Goal: Task Accomplishment & Management: Use online tool/utility

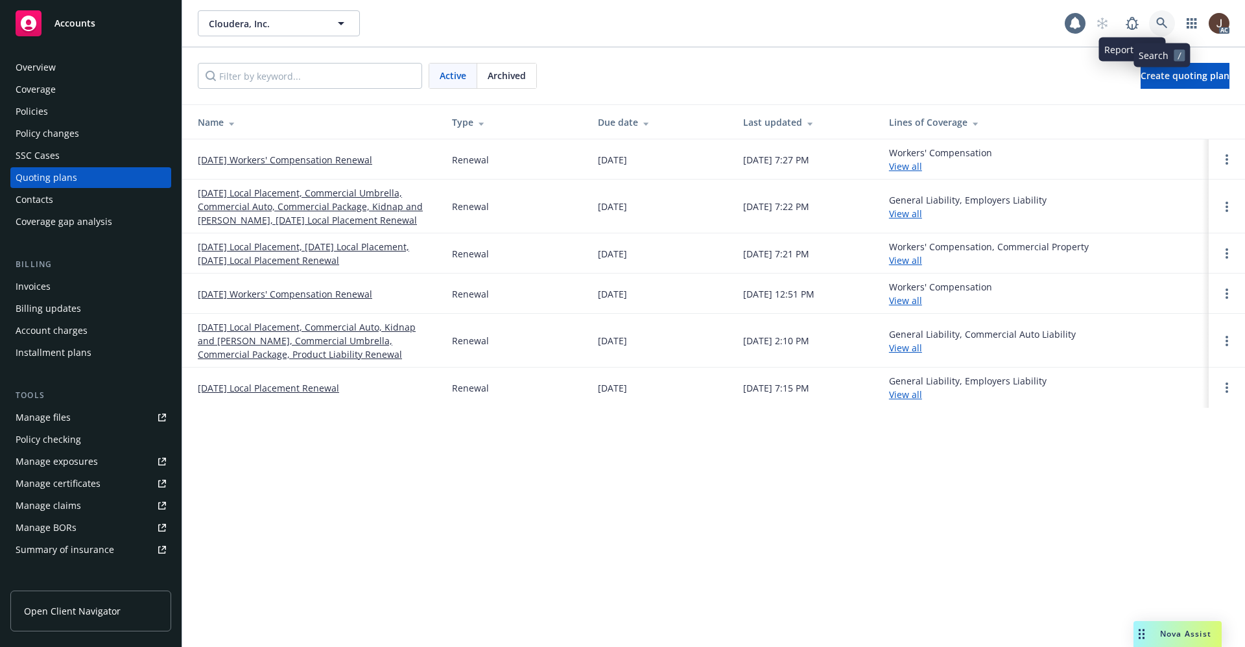
click at [1168, 15] on link at bounding box center [1162, 23] width 26 height 26
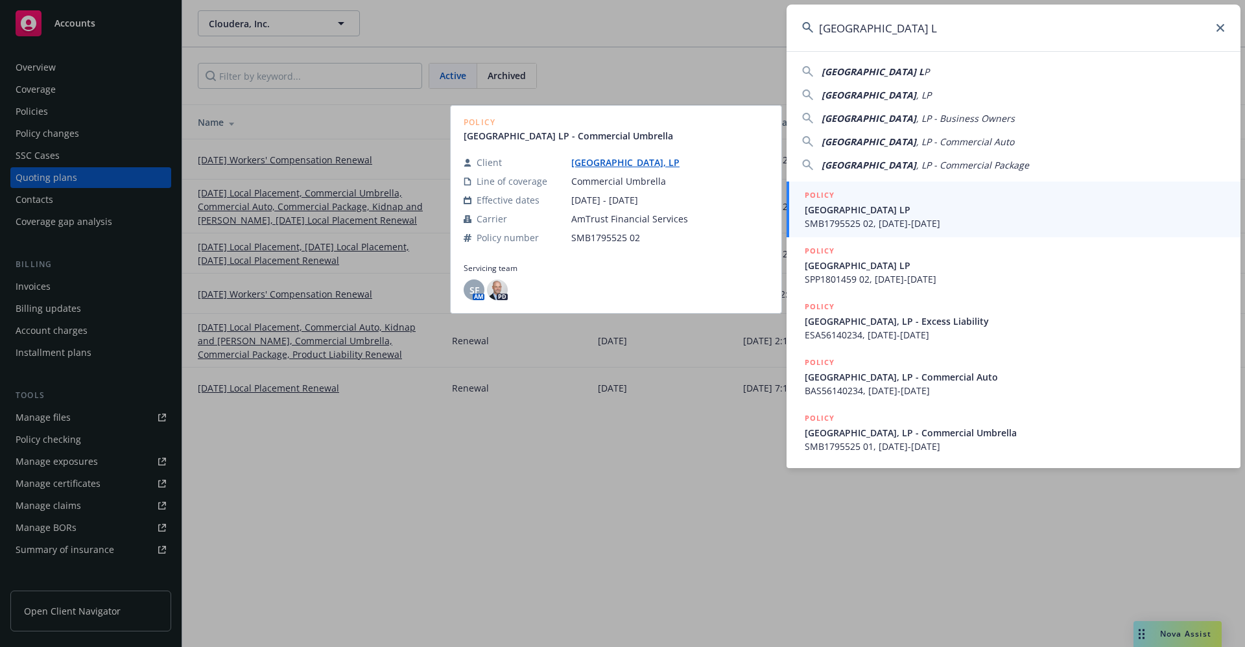
type input "Rio Del Oro Plaza L"
click at [606, 162] on link "Rio Del Oro Plaza, LP" at bounding box center [630, 162] width 119 height 12
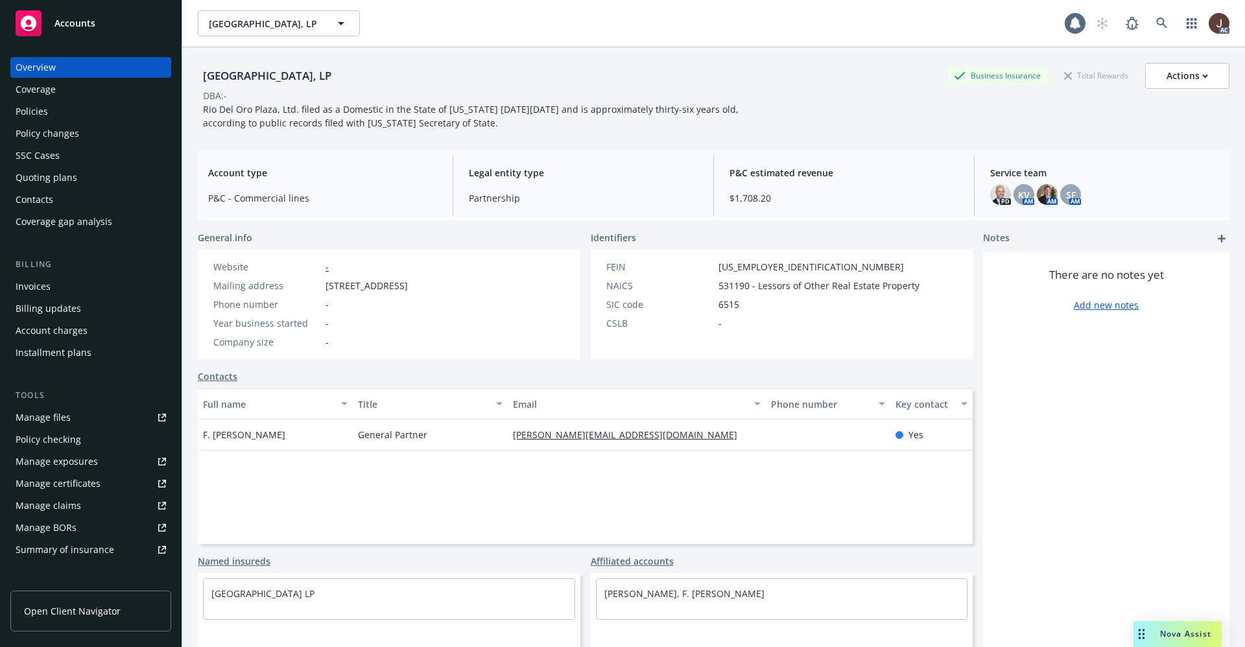
click at [34, 119] on div "Policies" at bounding box center [32, 111] width 32 height 21
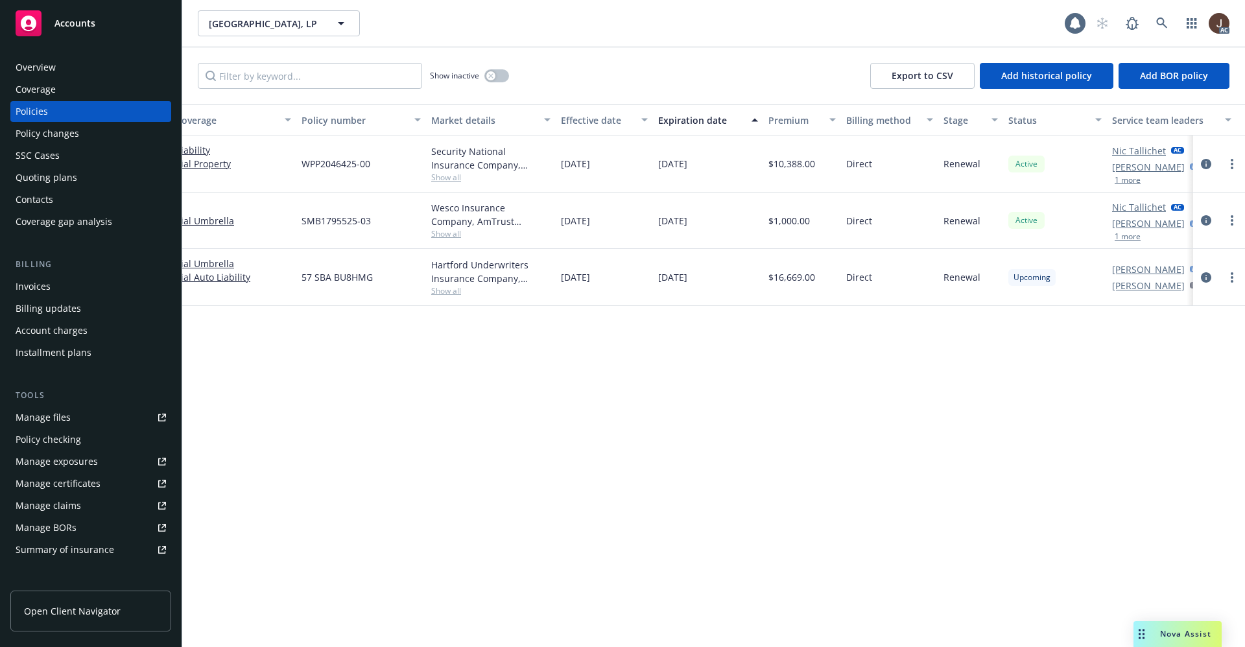
scroll to position [0, 189]
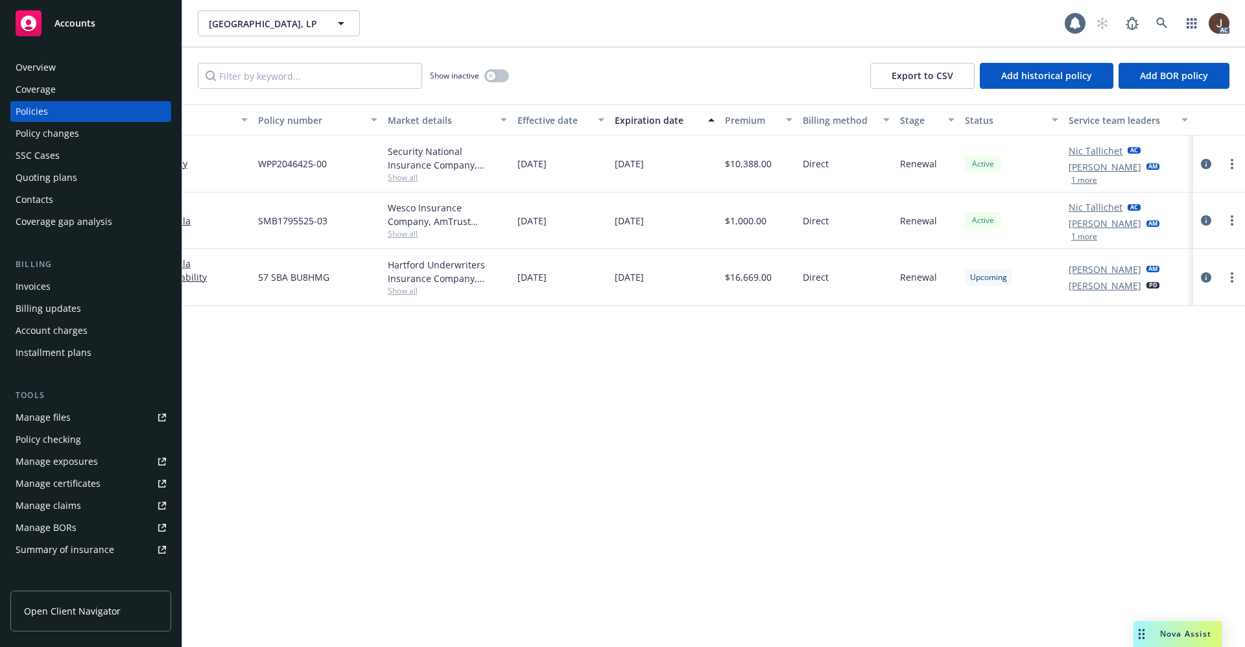
click at [41, 426] on div "Manage files" at bounding box center [43, 417] width 55 height 21
click at [506, 382] on div "Policy details Lines of coverage Policy number Market details Effective date Ex…" at bounding box center [713, 375] width 1063 height 543
click at [1164, 30] on link at bounding box center [1162, 23] width 26 height 26
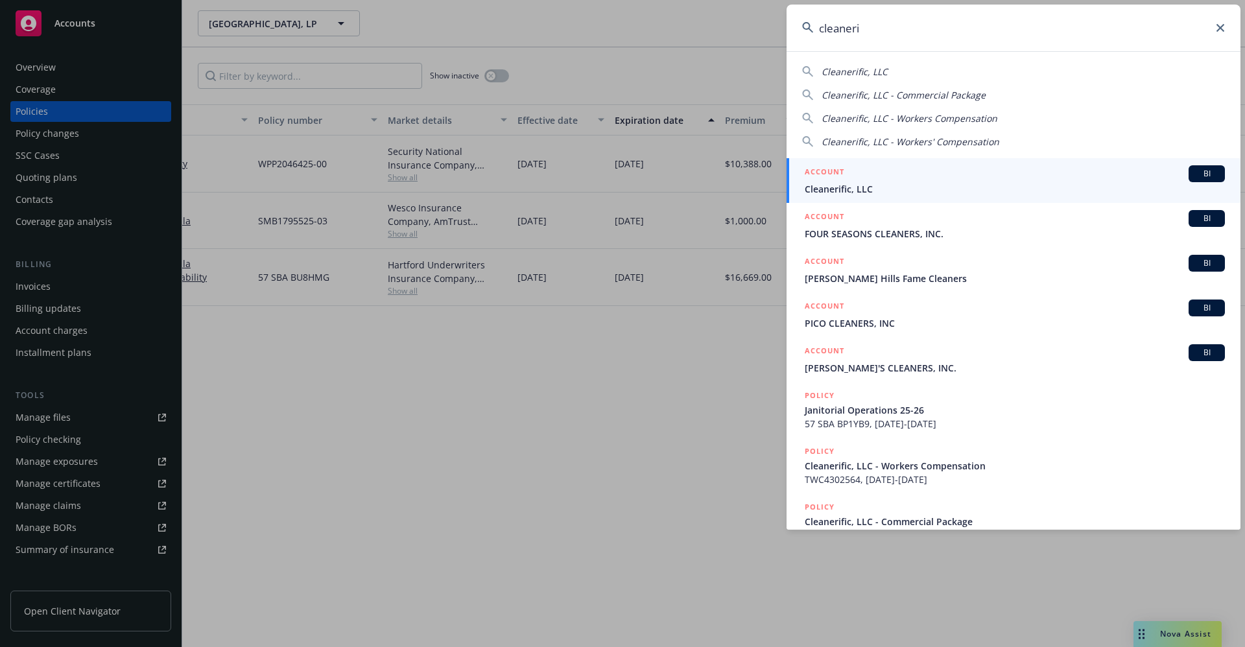
type input "cleaneri"
click at [869, 185] on span "Cleanerific, LLC" at bounding box center [1015, 189] width 420 height 14
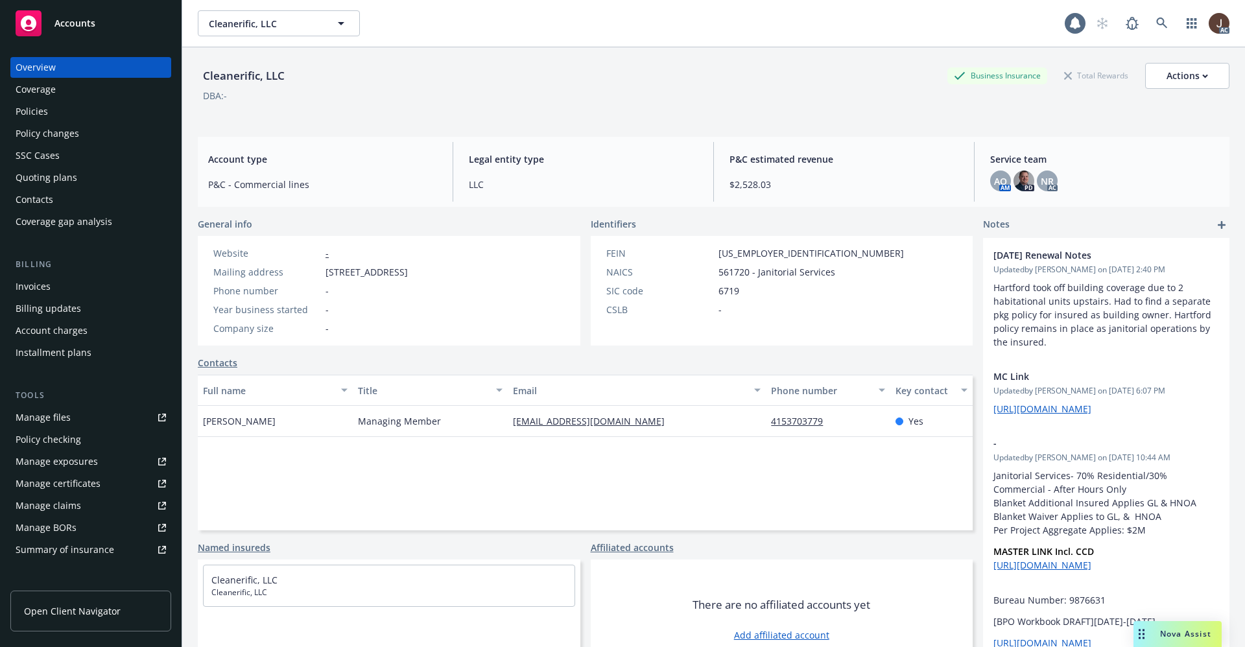
click at [41, 418] on div "Manage files" at bounding box center [43, 417] width 55 height 21
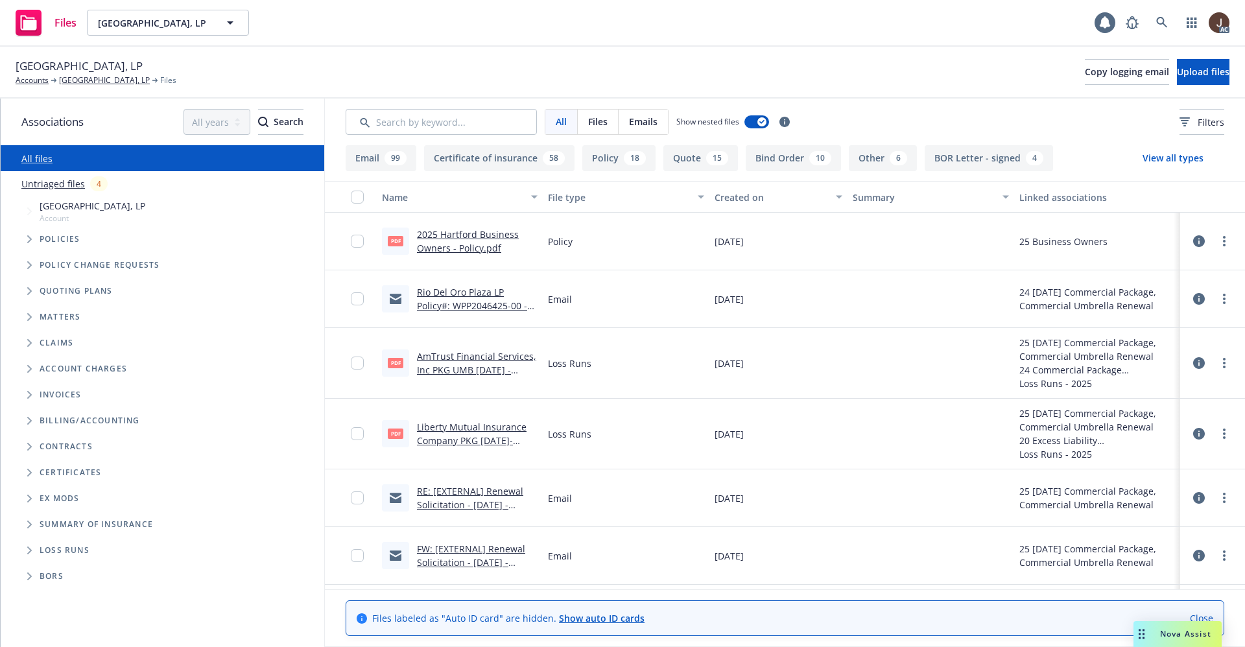
click at [51, 180] on link "Untriaged files" at bounding box center [53, 184] width 64 height 14
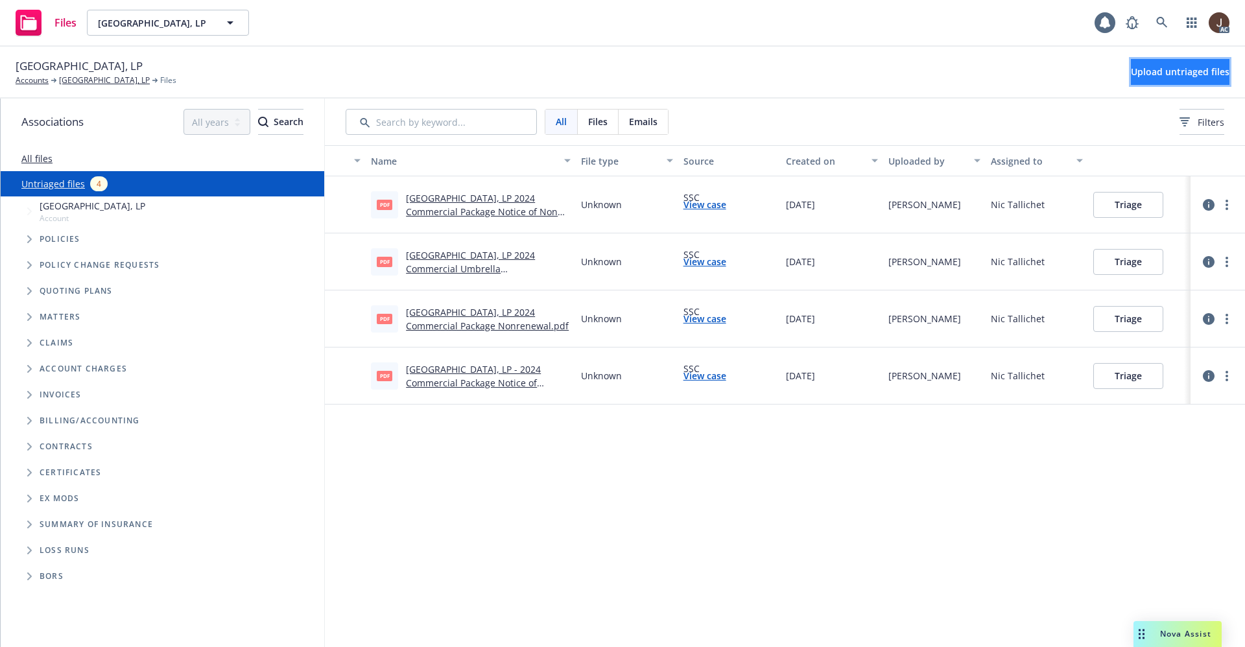
click at [1141, 69] on span "Upload untriaged files" at bounding box center [1180, 71] width 99 height 12
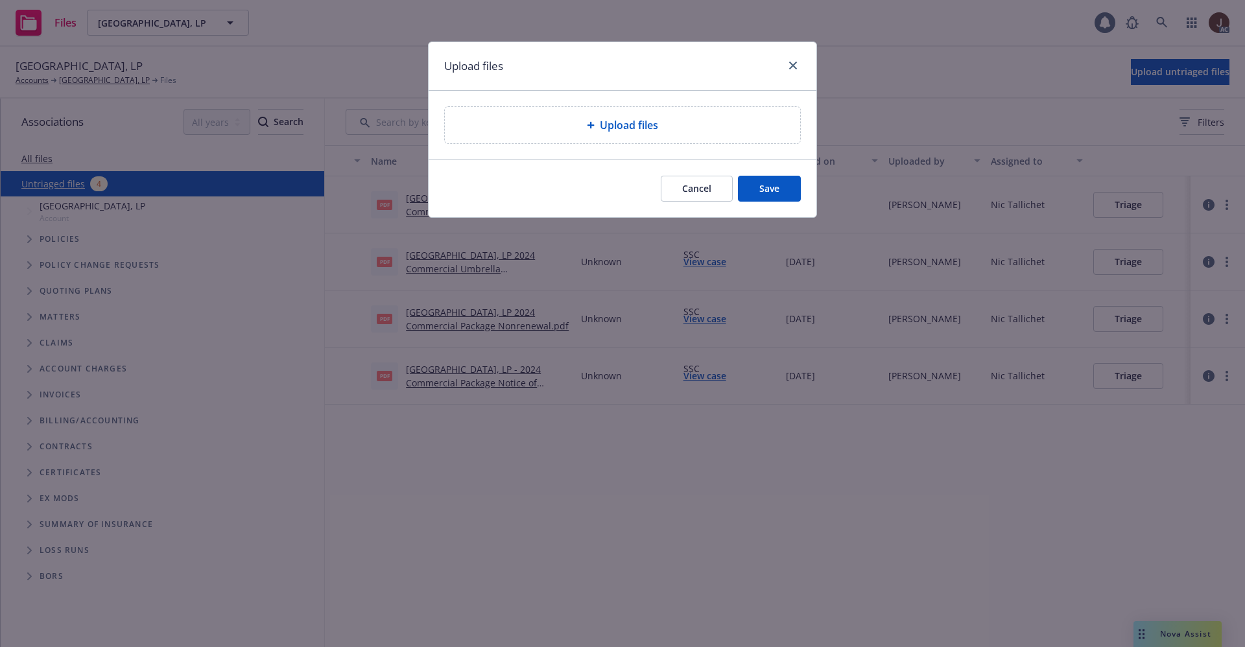
click at [634, 128] on span "Upload files" at bounding box center [629, 125] width 58 height 16
click at [632, 123] on span "Upload files" at bounding box center [629, 125] width 58 height 16
click at [593, 501] on div "Upload files Upload files Cancel Save" at bounding box center [622, 323] width 1245 height 647
click at [622, 479] on div "Upload files Upload files Cancel Save" at bounding box center [622, 323] width 1245 height 647
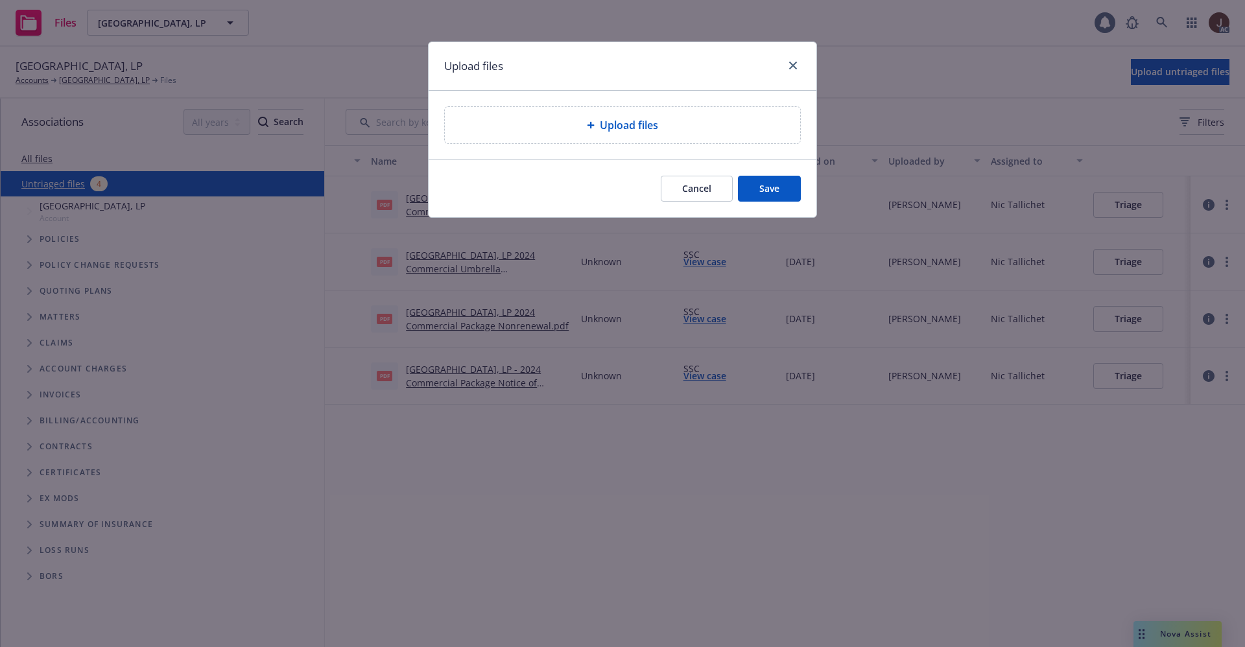
click at [579, 177] on div "Cancel Save" at bounding box center [623, 189] width 388 height 58
click at [611, 168] on div "Cancel Save" at bounding box center [623, 189] width 388 height 58
click at [792, 67] on icon "close" at bounding box center [793, 66] width 8 height 8
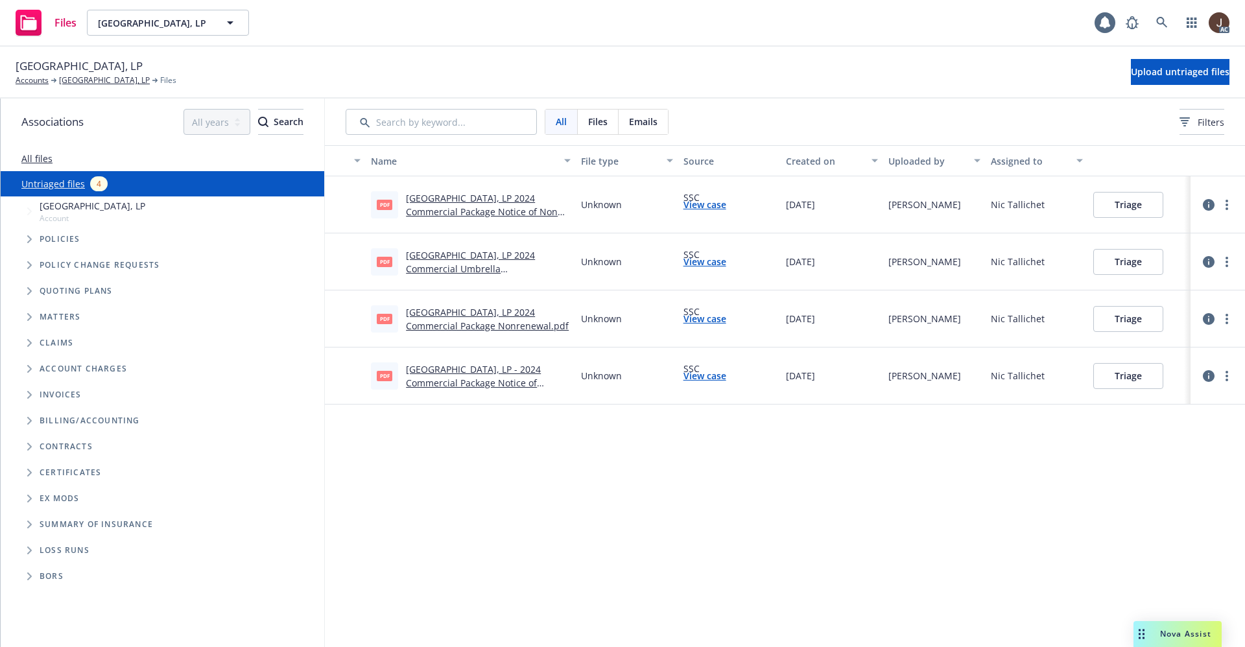
click at [663, 474] on div "Name File type Source Created on Uploaded by Assigned to pdf Rio Del Oro Plaza,…" at bounding box center [785, 396] width 920 height 502
click at [1150, 73] on span "Upload untriaged files" at bounding box center [1180, 71] width 99 height 12
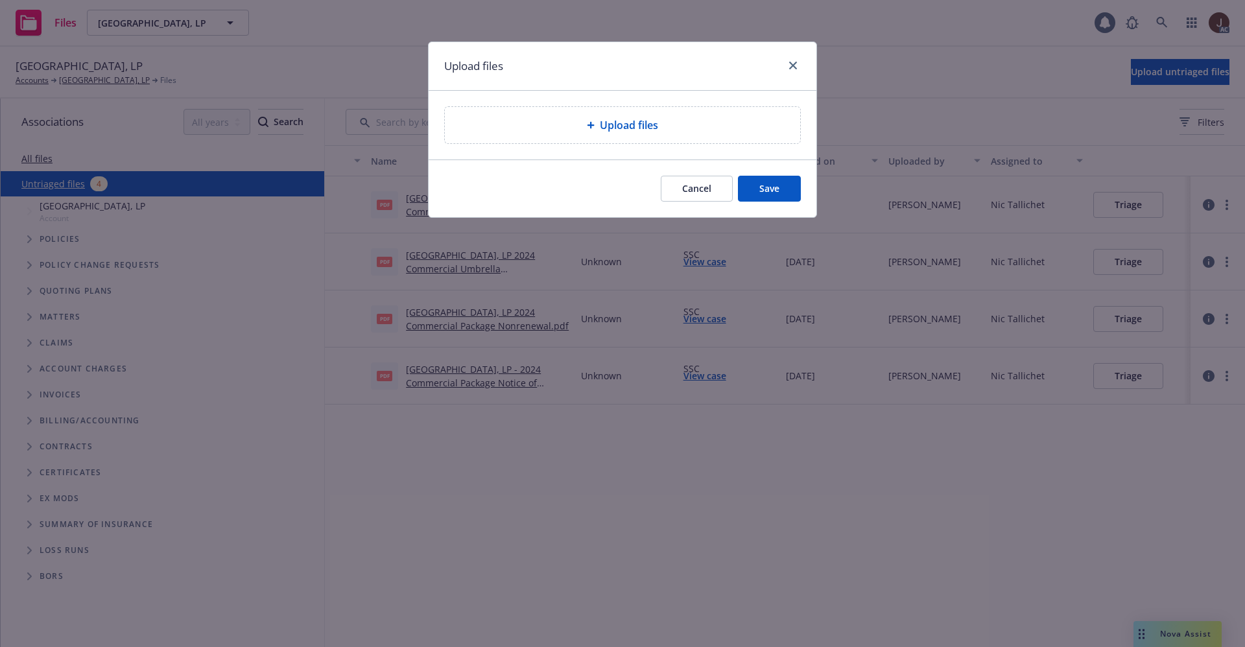
click at [646, 127] on span "Upload files" at bounding box center [629, 125] width 58 height 16
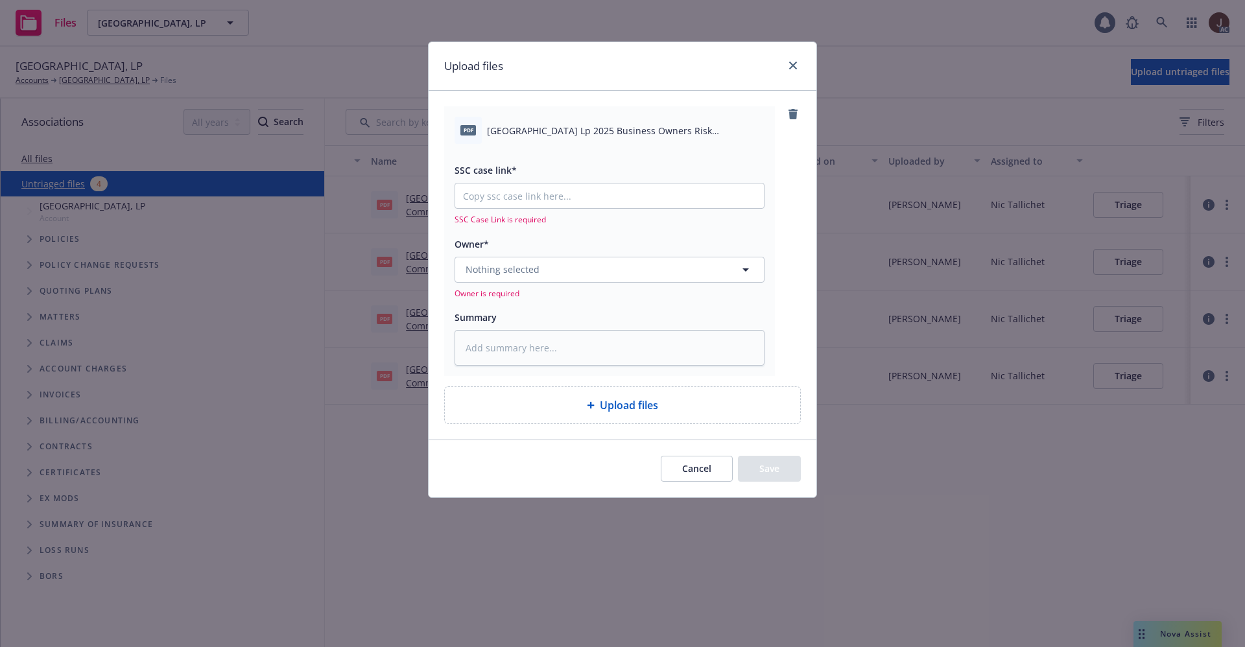
click at [591, 132] on span "Rio Del Oro Plaza Lp 2025 Business Owners Risk Engineering Services.pdf" at bounding box center [626, 131] width 278 height 14
copy div "Rio Del Oro Plaza Lp 2025 Business Owners Risk Engineering Services.pdf"
click at [531, 357] on textarea at bounding box center [610, 348] width 310 height 36
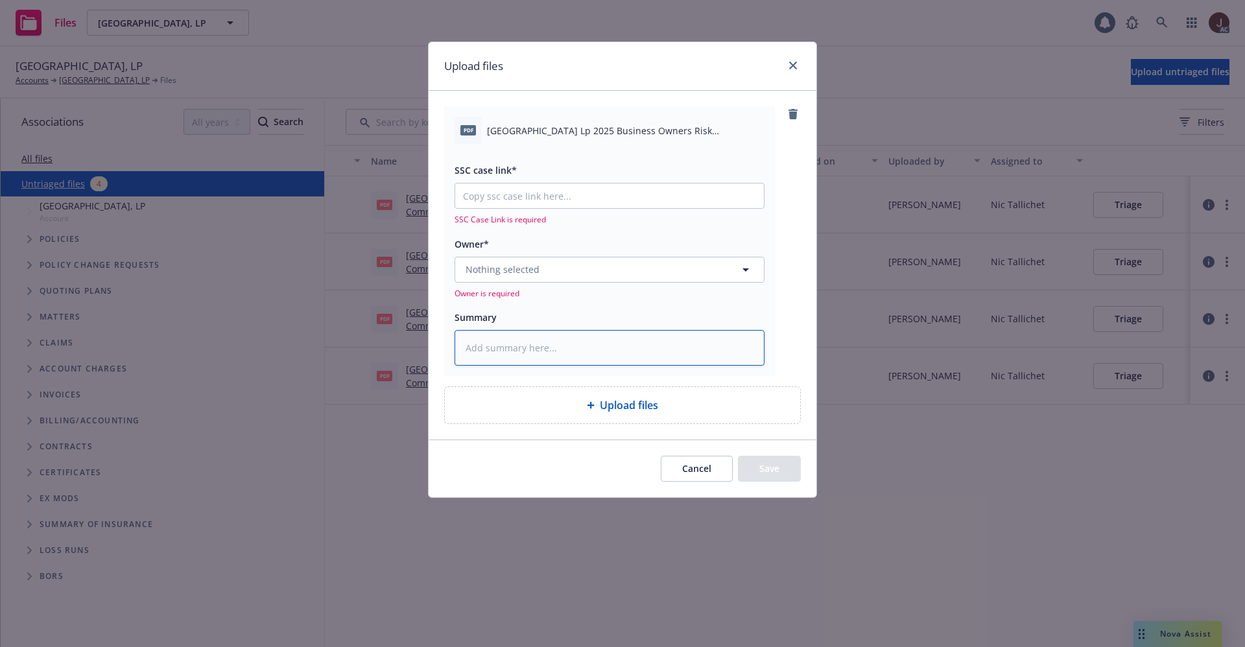
paste textarea "Rio Del Oro Plaza Lp 2025 Business Owners Risk Engineering Services.pdf"
type textarea "x"
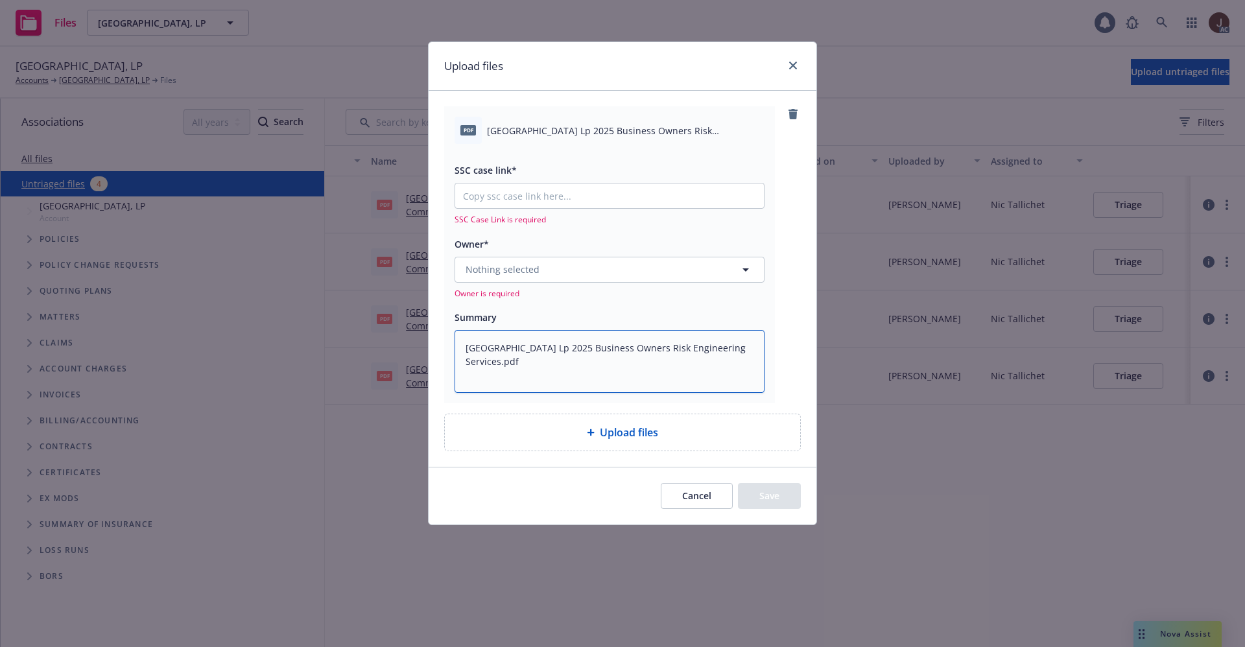
type textarea "Rio Del Oro Plaza Lp 2025 Business Owners Risk Engineering Services.pdf"
click at [495, 272] on span "Nothing selected" at bounding box center [503, 270] width 74 height 14
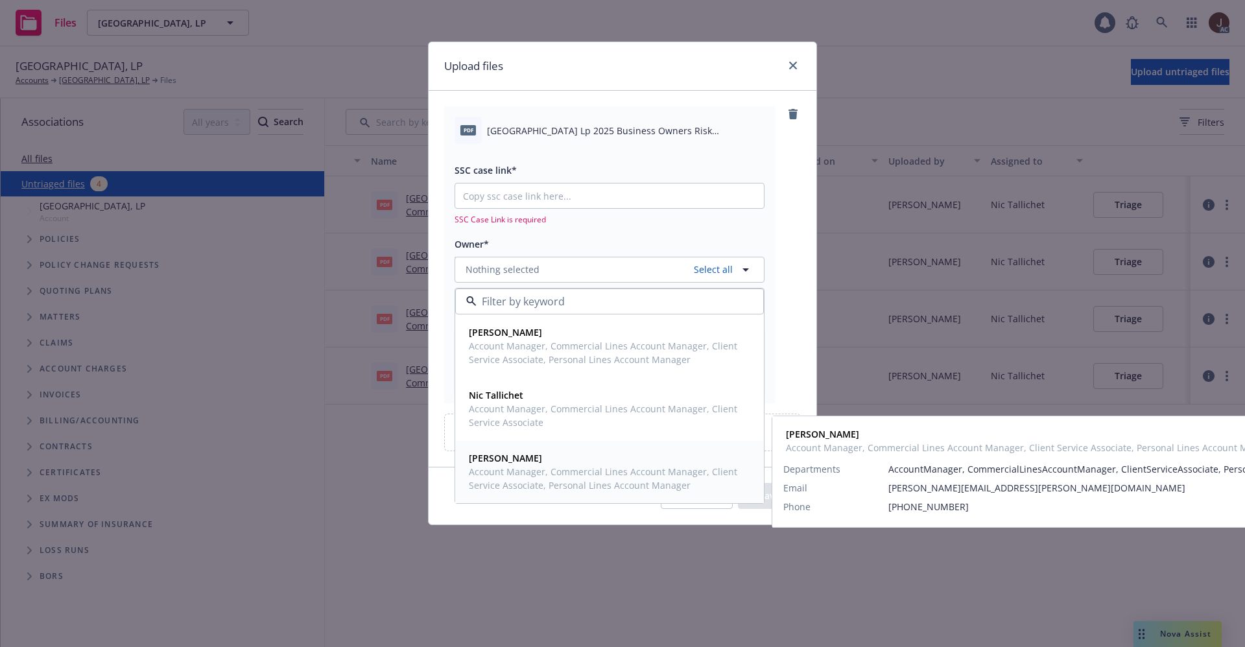
click at [512, 458] on strong "Shelly Flores" at bounding box center [505, 458] width 73 height 12
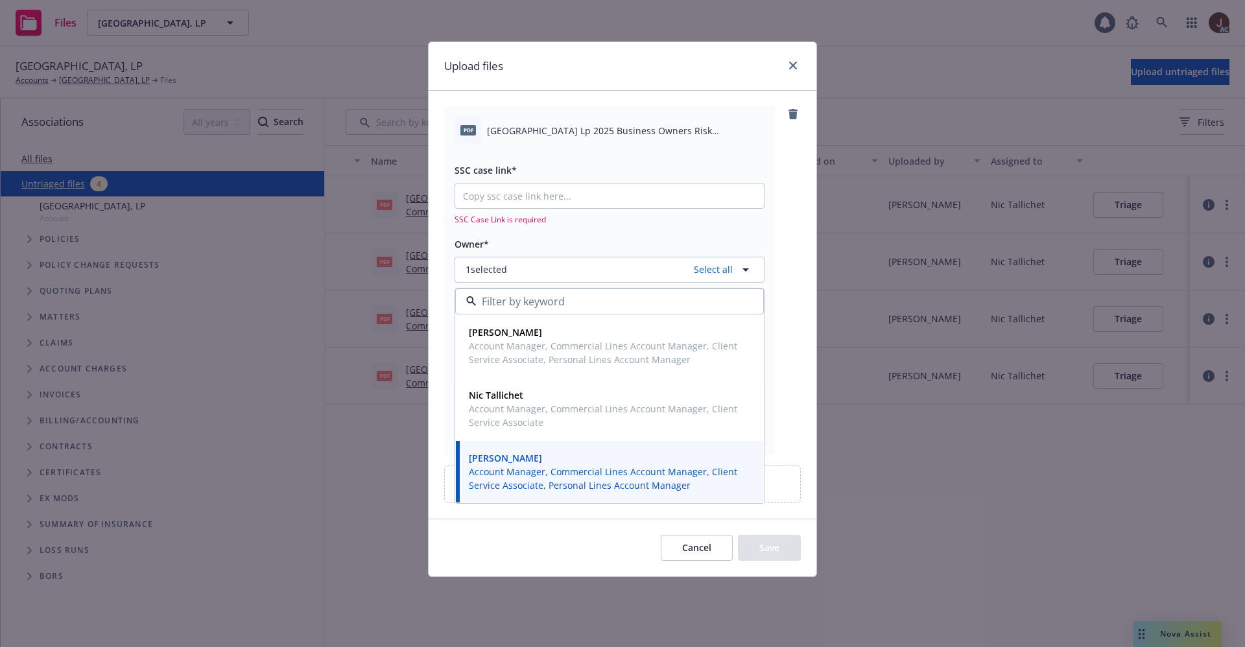
click at [672, 150] on div "SSC case link* SSC Case Link is required Owner* 1 selected Select all Kelly Ver…" at bounding box center [610, 294] width 310 height 300
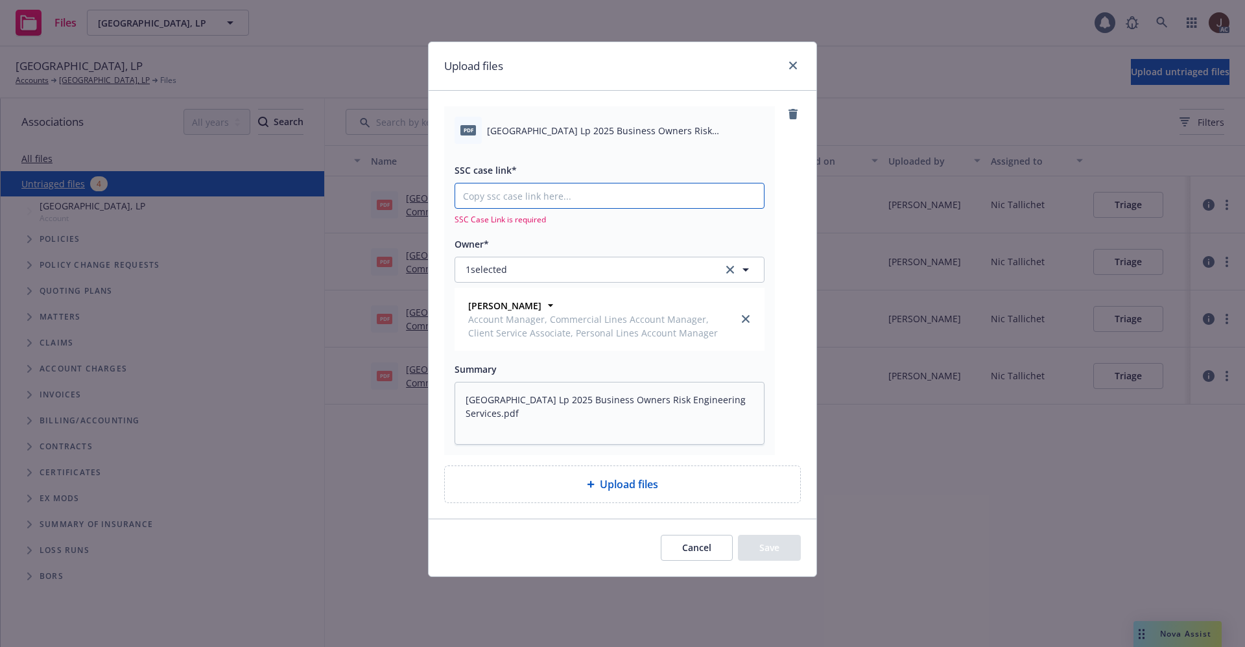
click at [549, 204] on input "SSC case link*" at bounding box center [609, 196] width 309 height 25
paste input "https://newfront-ssc.lightning.force.com/lightning/r/Case/500Vz00000S8KnpIAF/vi…"
type textarea "x"
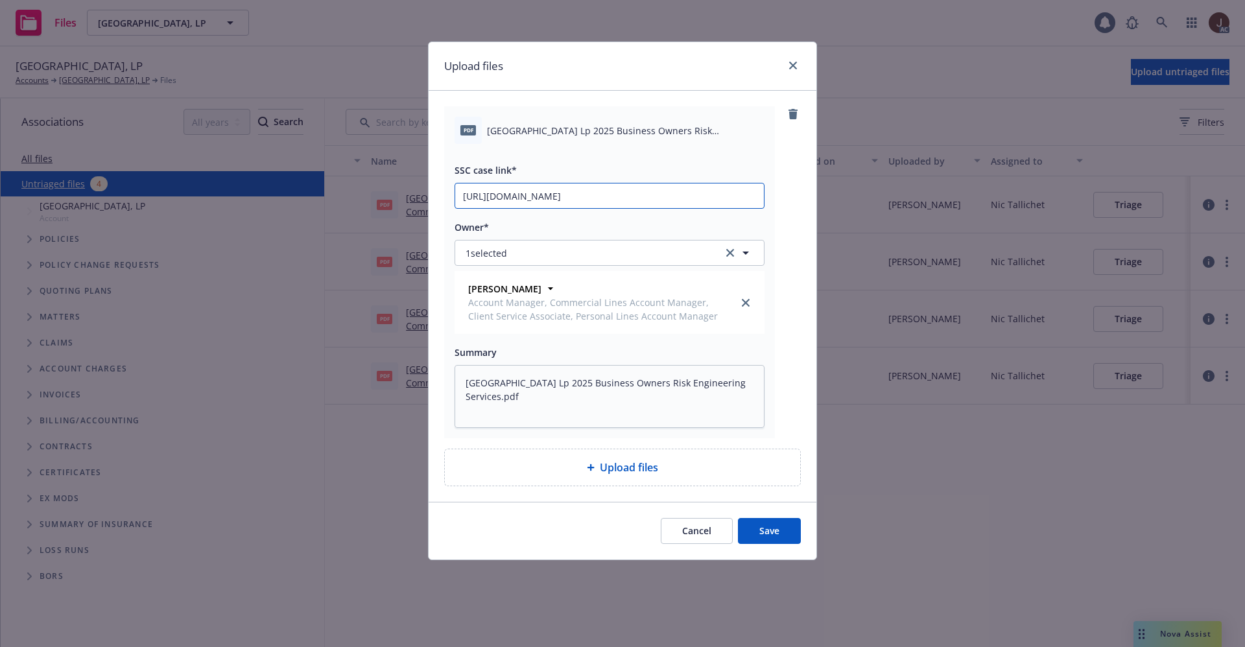
scroll to position [0, 64]
type input "https://newfront-ssc.lightning.force.com/lightning/r/Case/500Vz00000S8KnpIAF/vi…"
click at [777, 209] on div "pdf Rio Del Oro Plaza Lp 2025 Business Owners Risk Engineering Services.pdf SSC…" at bounding box center [622, 272] width 357 height 332
click at [772, 530] on button "Save" at bounding box center [769, 531] width 63 height 26
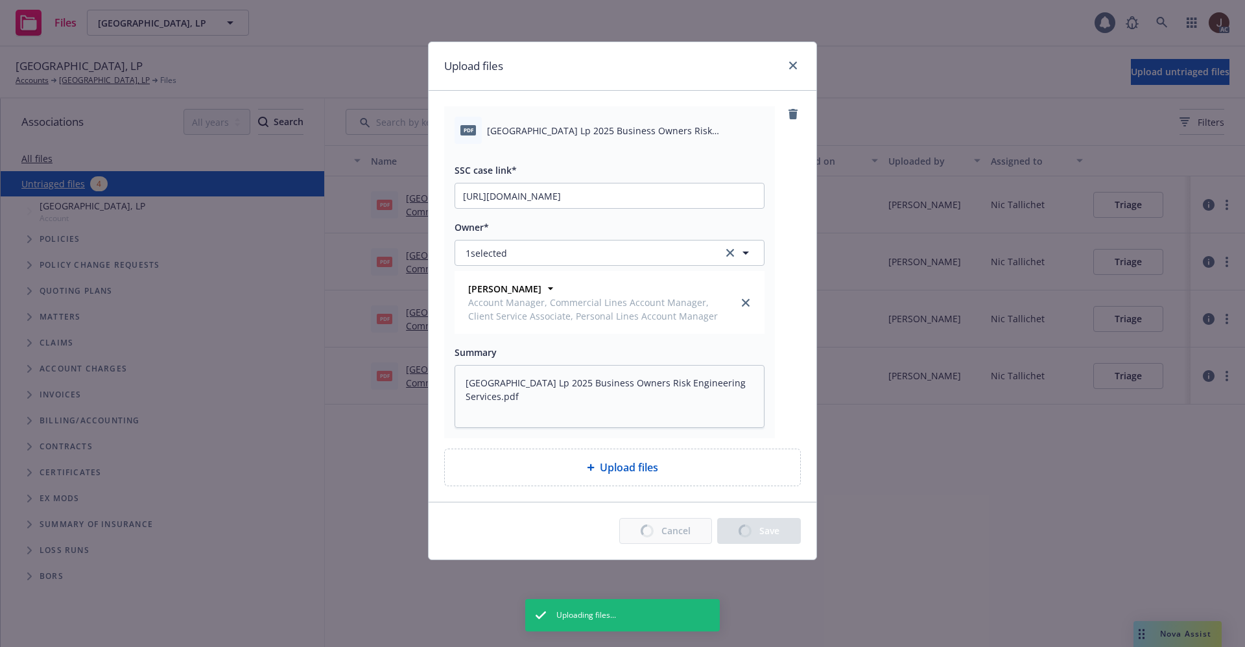
type textarea "x"
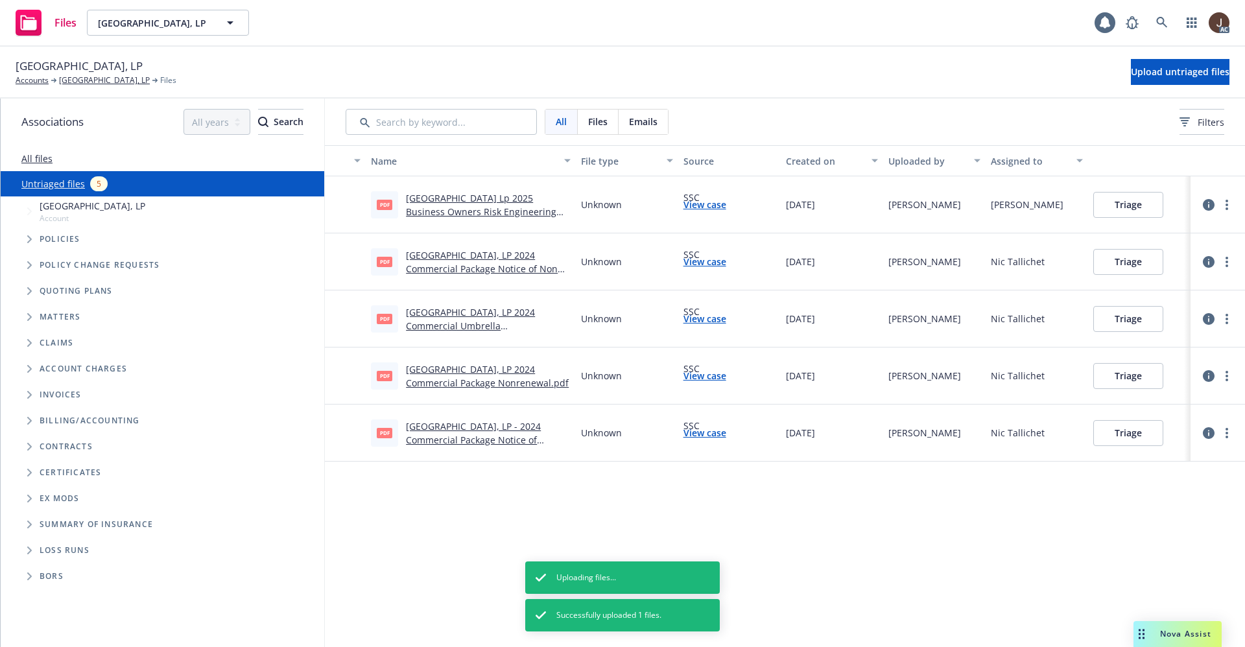
click at [598, 536] on div "Name File type Source Created on Uploaded by Assigned to pdf Rio Del Oro Plaza …" at bounding box center [785, 396] width 920 height 502
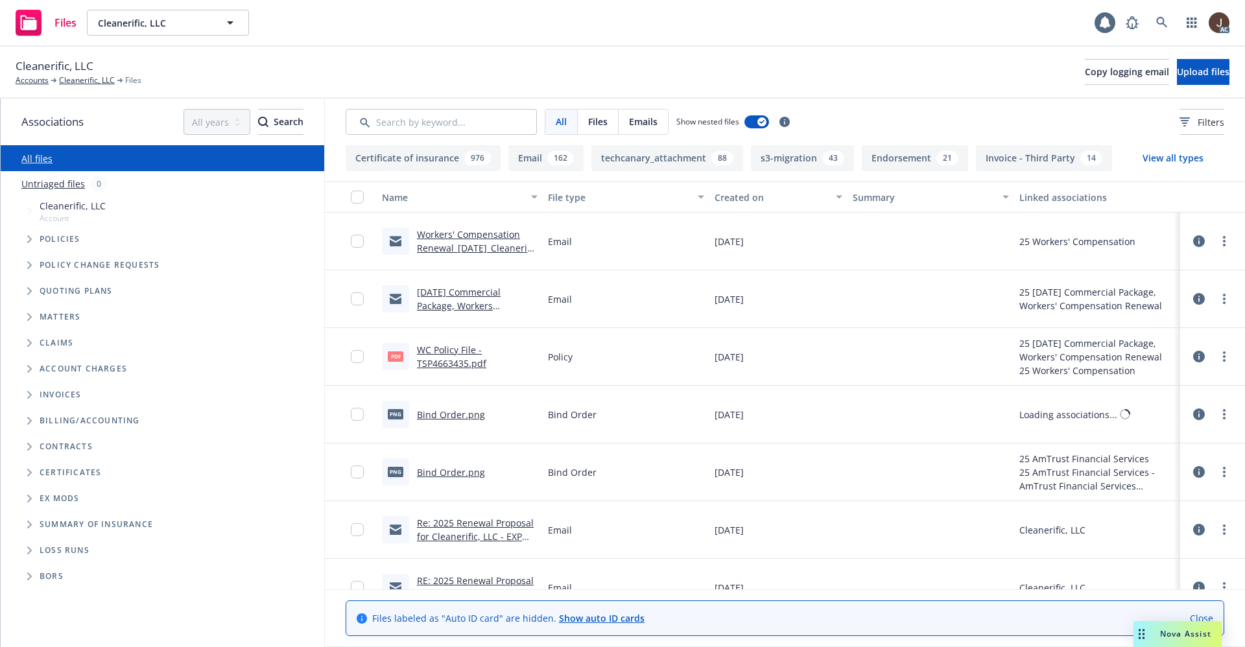
click at [59, 190] on link "Untriaged files" at bounding box center [53, 184] width 64 height 14
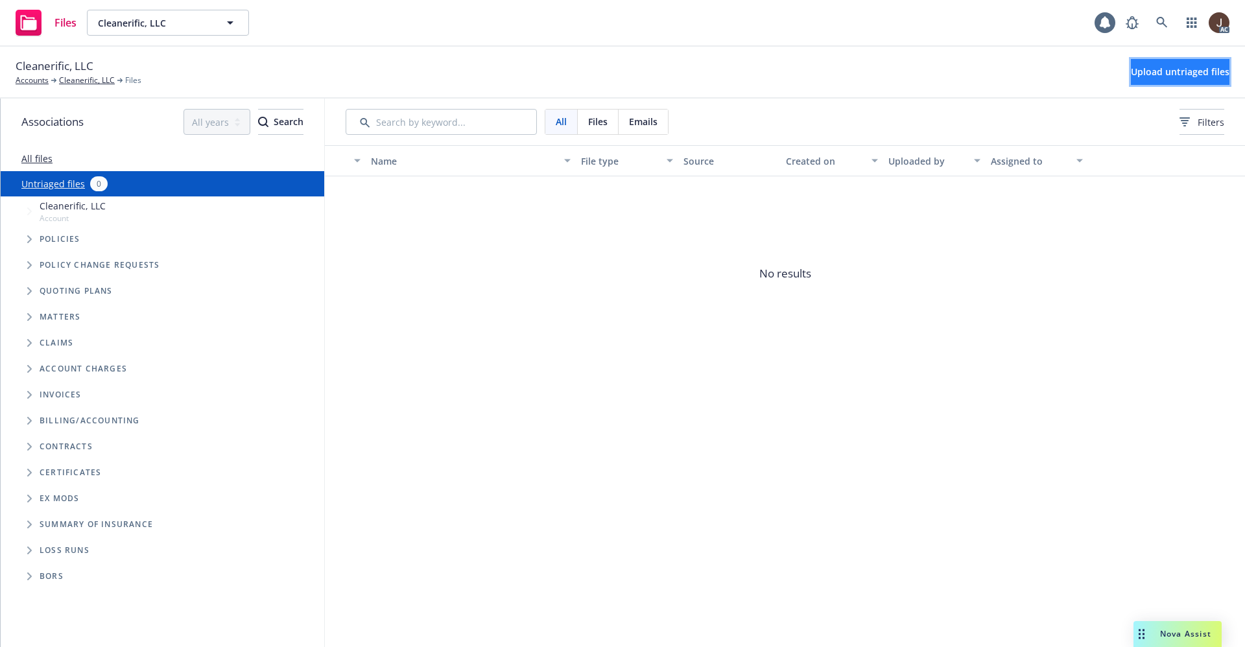
click at [1150, 67] on span "Upload untriaged files" at bounding box center [1180, 71] width 99 height 12
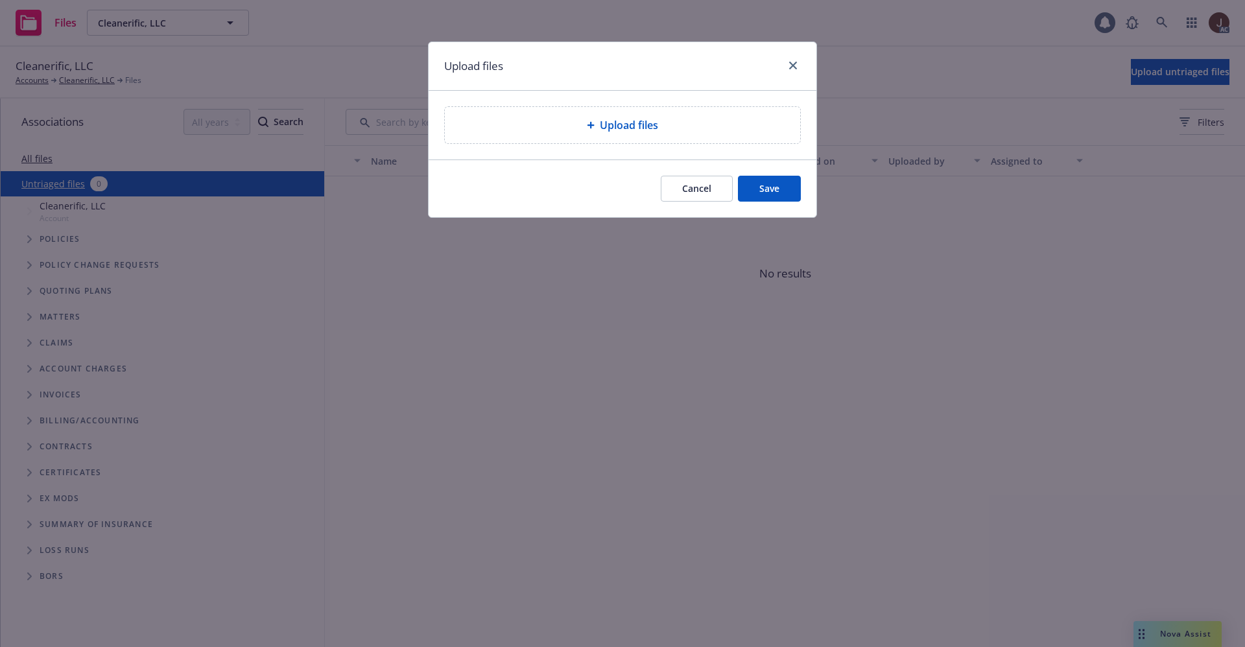
click at [664, 126] on div "Upload files" at bounding box center [622, 125] width 335 height 16
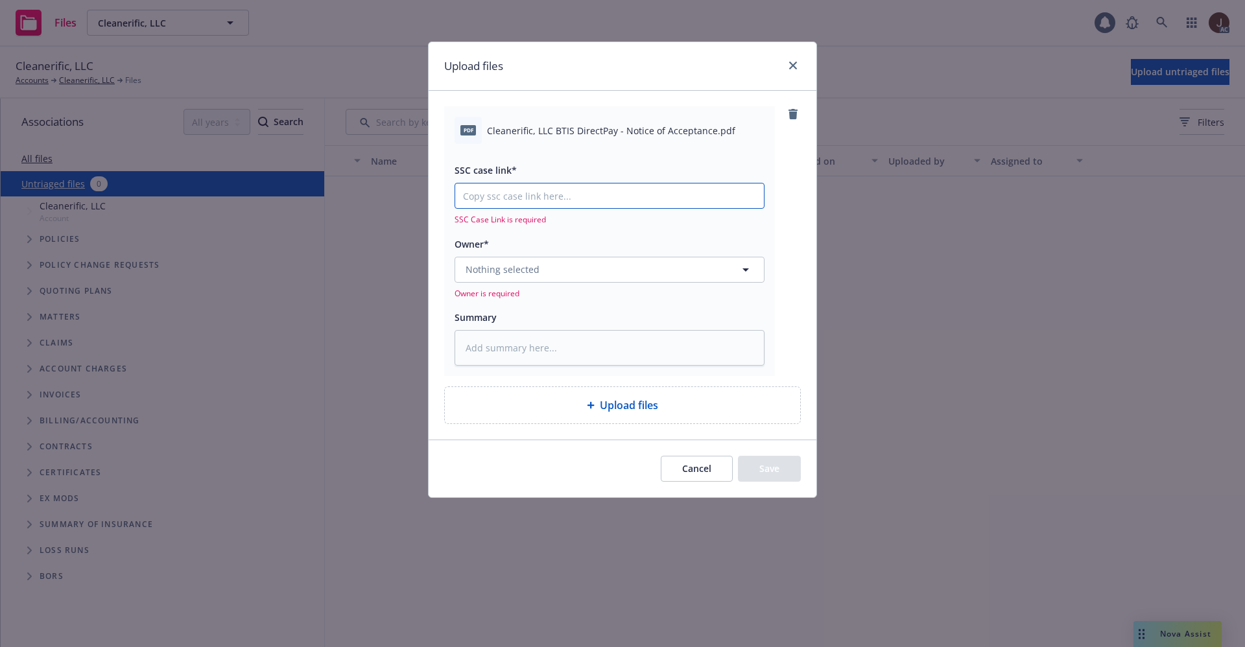
click at [535, 194] on input "SSC case link*" at bounding box center [609, 196] width 309 height 25
click at [572, 126] on span "Cleanerific, LLC BTIS DirectPay - Notice of Acceptance.pdf" at bounding box center [611, 131] width 248 height 14
copy div "Cleanerific, LLC BTIS DirectPay - Notice of Acceptance.pdf"
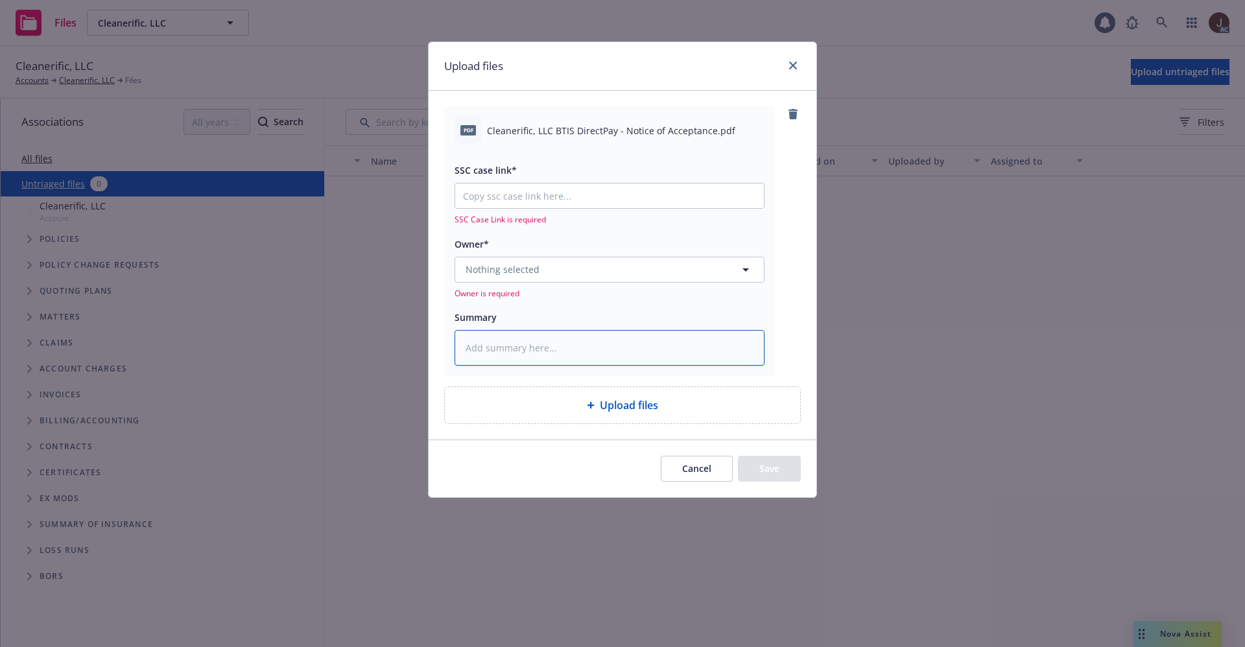
click at [510, 338] on textarea at bounding box center [610, 348] width 310 height 36
paste textarea "Cleanerific, LLC BTIS DirectPay - Notice of Acceptance.pdf"
type textarea "x"
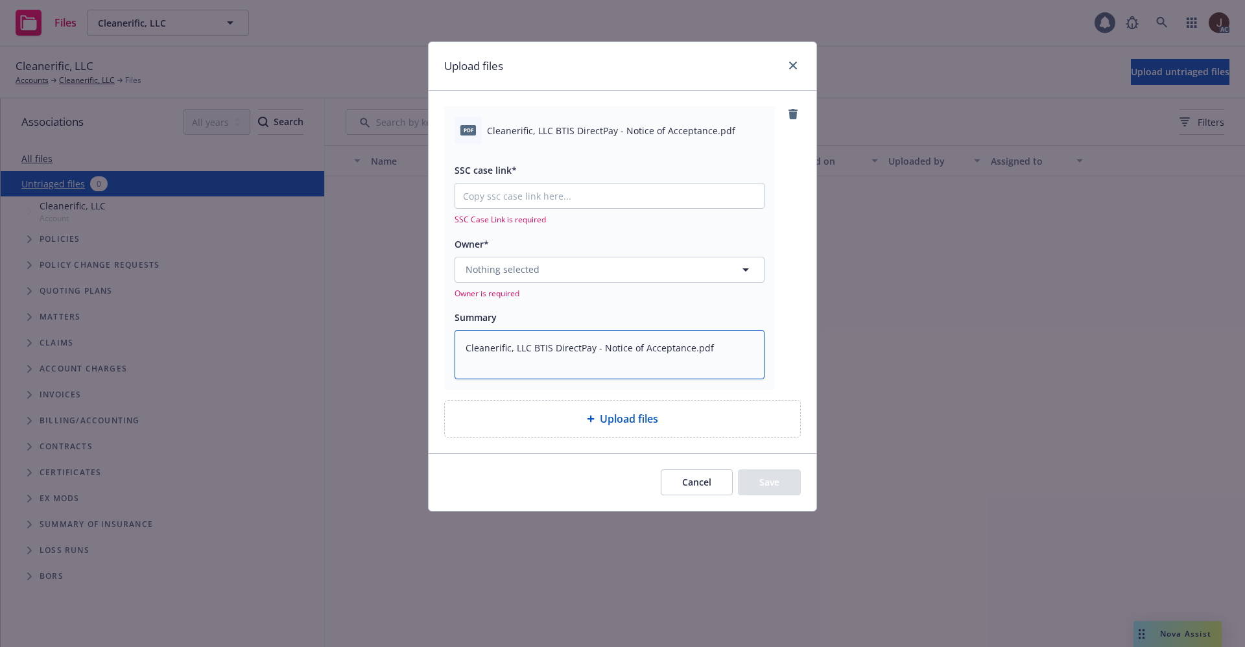
type textarea "Cleanerific, LLC BTIS DirectPay - Notice of Acceptance.pdf"
click at [562, 265] on button "Nothing selected" at bounding box center [610, 270] width 310 height 26
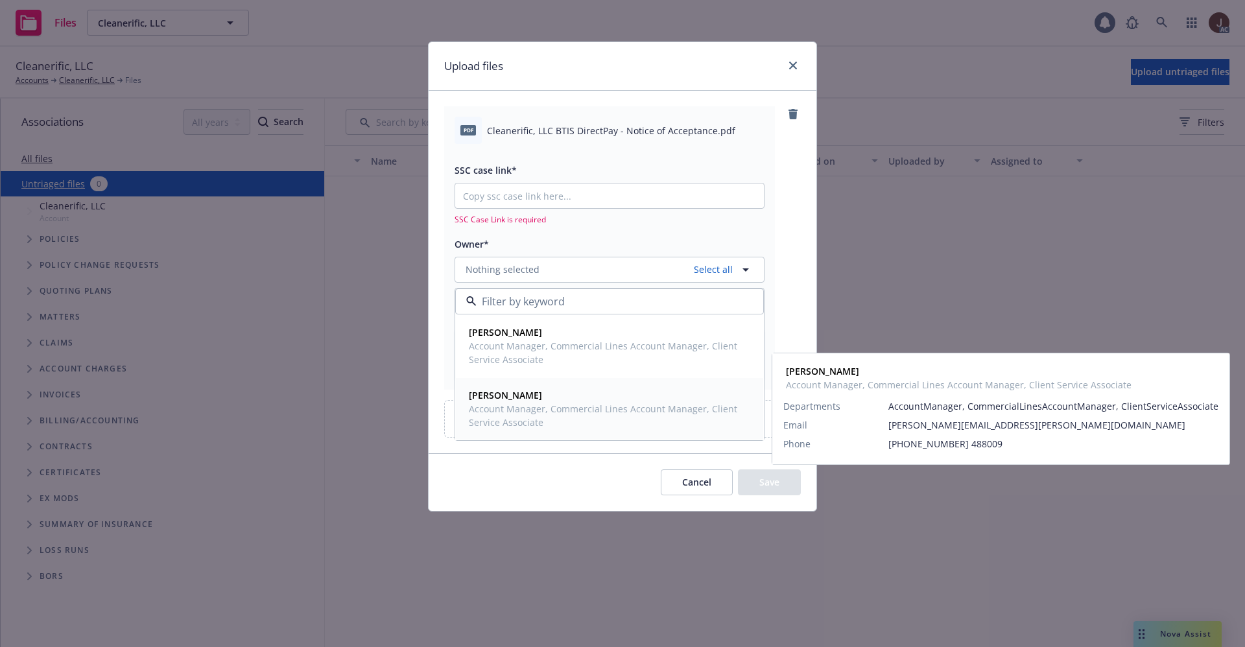
click at [510, 401] on span "Nolan Ross" at bounding box center [608, 395] width 279 height 14
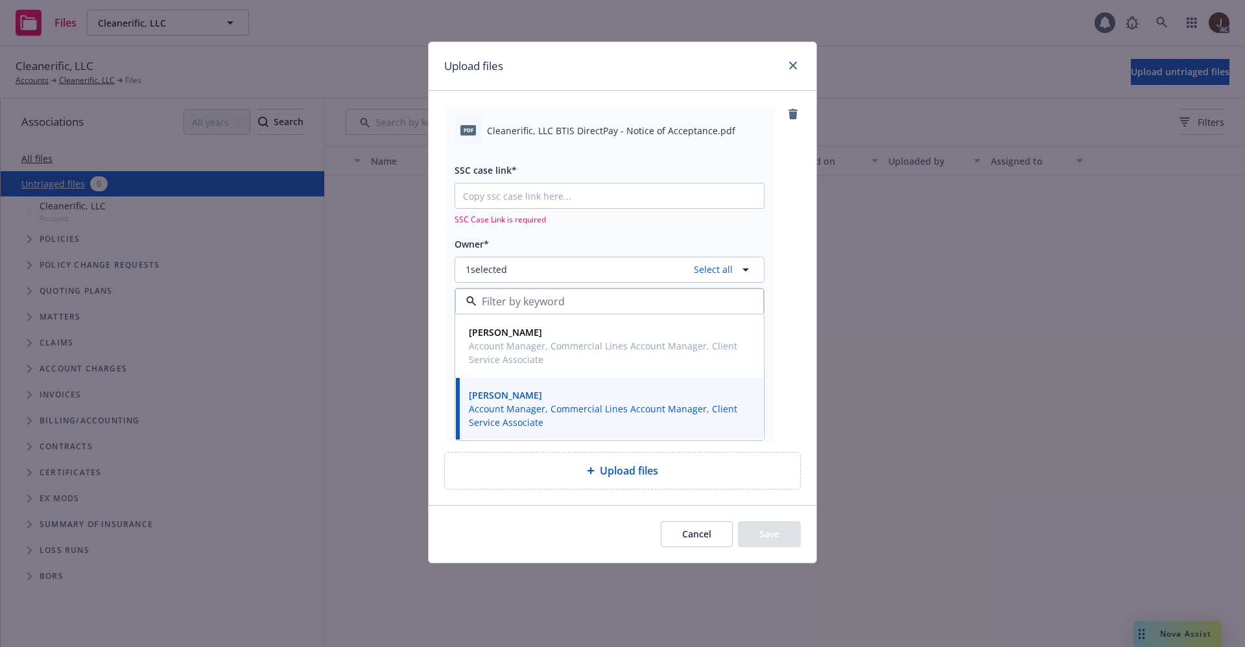
click at [788, 211] on div "pdf Cleanerific, LLC BTIS DirectPay - Notice of Acceptance.pdf SSC case link* S…" at bounding box center [622, 273] width 357 height 335
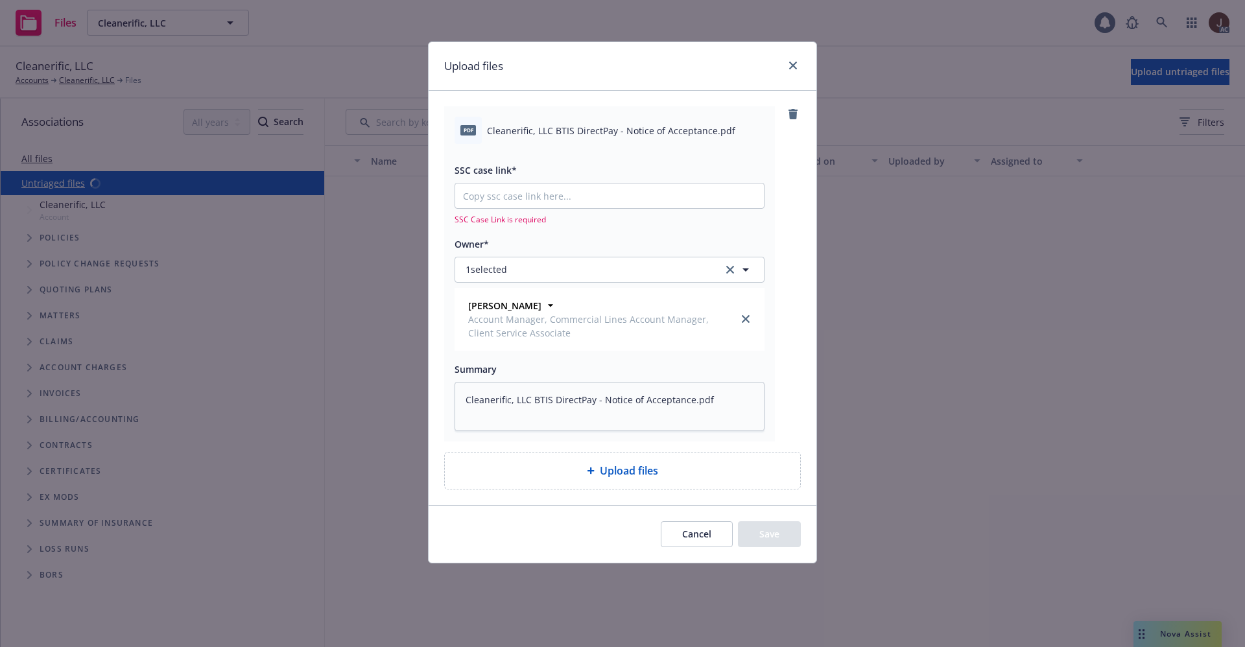
type textarea "x"
click at [549, 197] on input "SSC case link*" at bounding box center [609, 196] width 309 height 25
paste input "https://newfront-ssc.lightning.force.com/lightning/r/Case/500Vz00000S8c50IAB/vi…"
type input "https://newfront-ssc.lightning.force.com/lightning/r/Case/500Vz00000S8c50IAB/vi…"
type textarea "x"
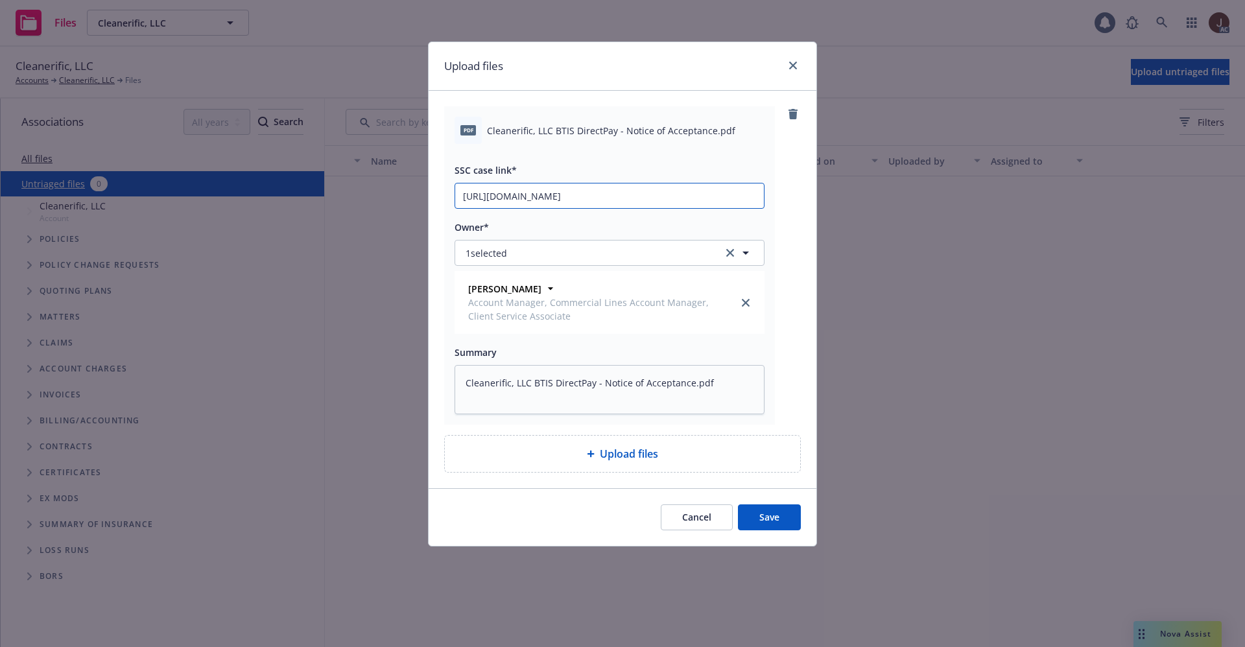
scroll to position [0, 63]
type input "https://newfront-ssc.lightning.force.com/lightning/r/Case/500Vz00000S8c50IAB/vi…"
click at [787, 187] on div "pdf Cleanerific, LLC BTIS DirectPay - Notice of Acceptance.pdf SSC case link* h…" at bounding box center [622, 265] width 357 height 318
click at [772, 522] on button "Save" at bounding box center [769, 517] width 63 height 26
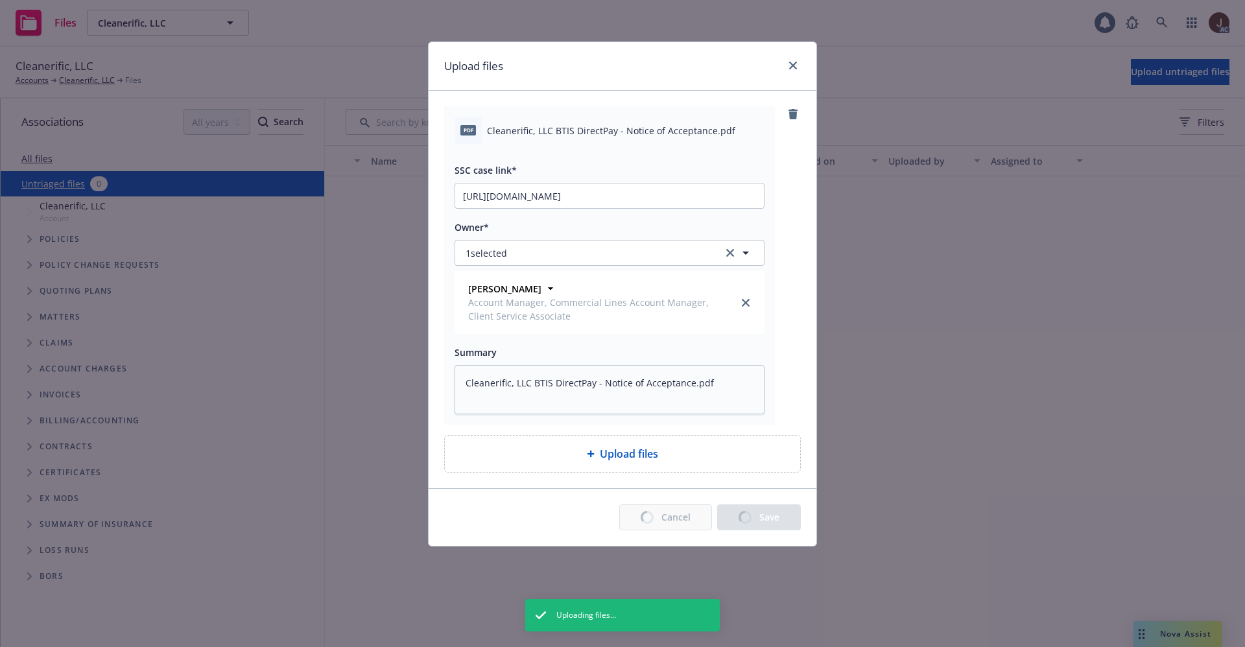
type textarea "x"
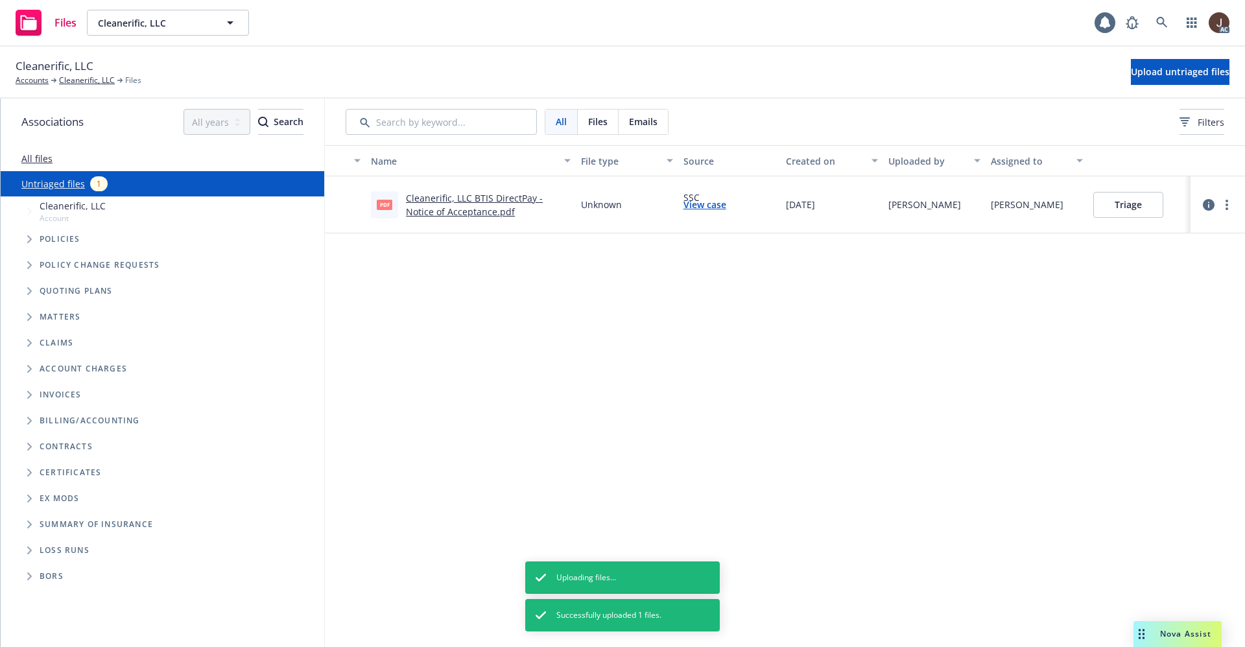
click at [578, 371] on div "Name File type Source Created on Uploaded by Assigned to pdf Cleanerific, LLC B…" at bounding box center [785, 396] width 920 height 502
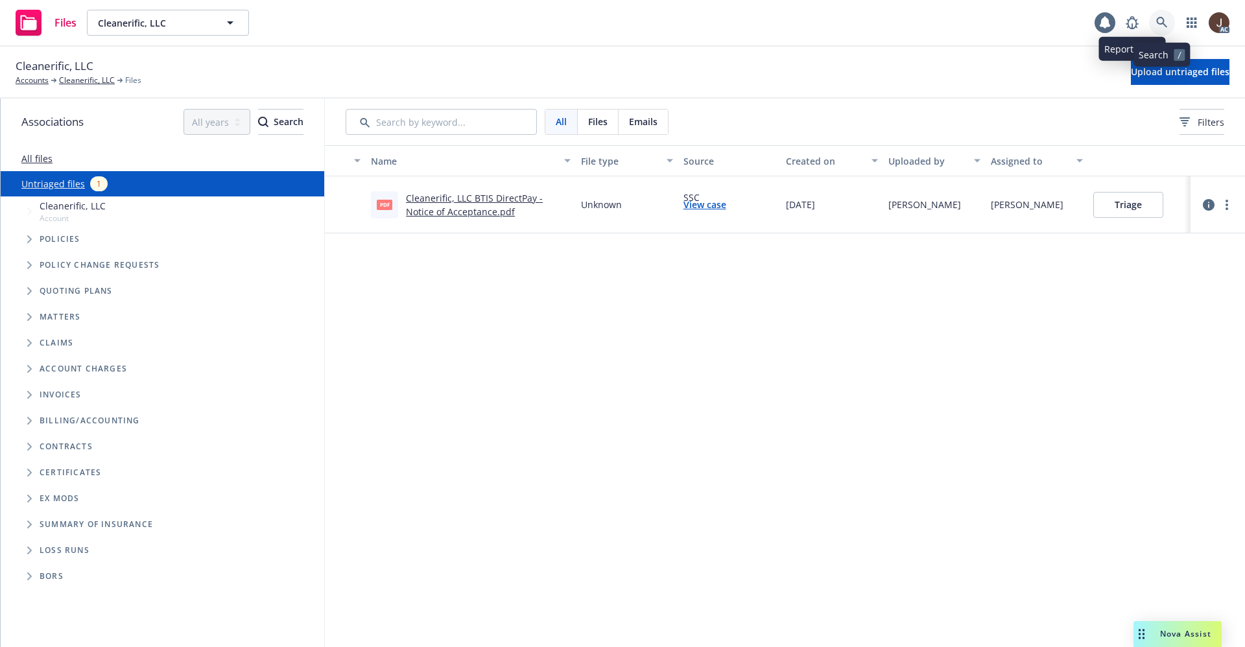
click at [1157, 18] on icon at bounding box center [1162, 23] width 12 height 12
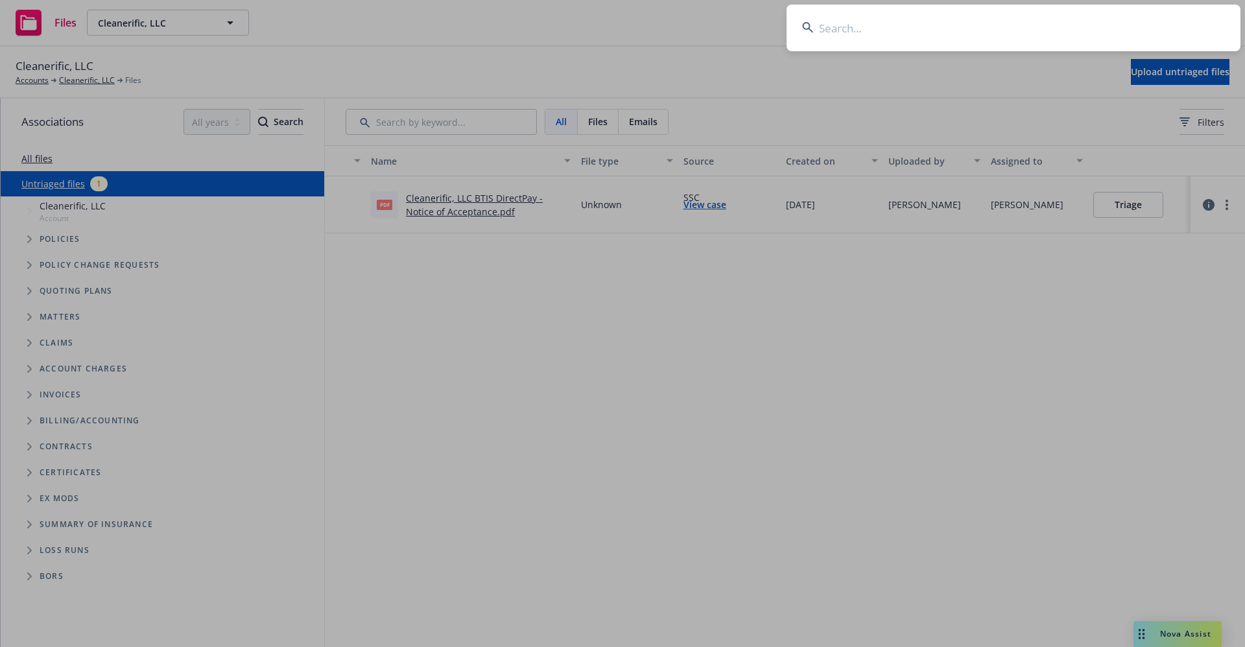
click at [873, 34] on input at bounding box center [1014, 28] width 454 height 47
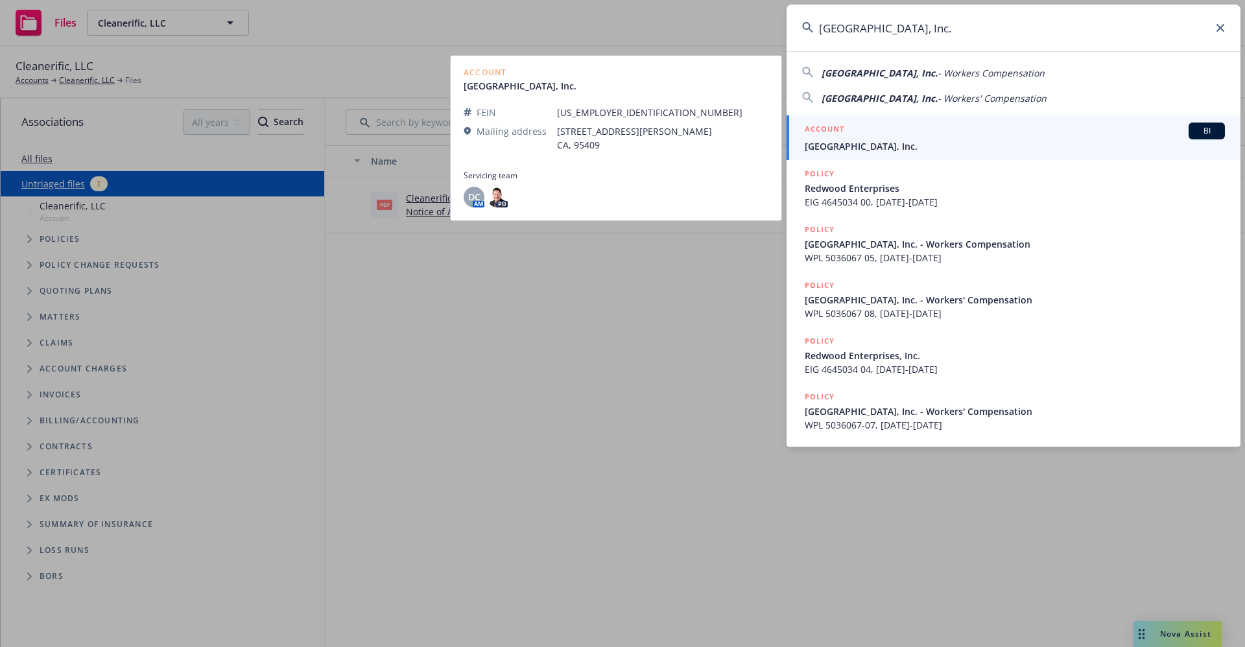
type input "[GEOGRAPHIC_DATA], Inc."
click at [898, 148] on span "[GEOGRAPHIC_DATA], Inc." at bounding box center [1015, 146] width 420 height 14
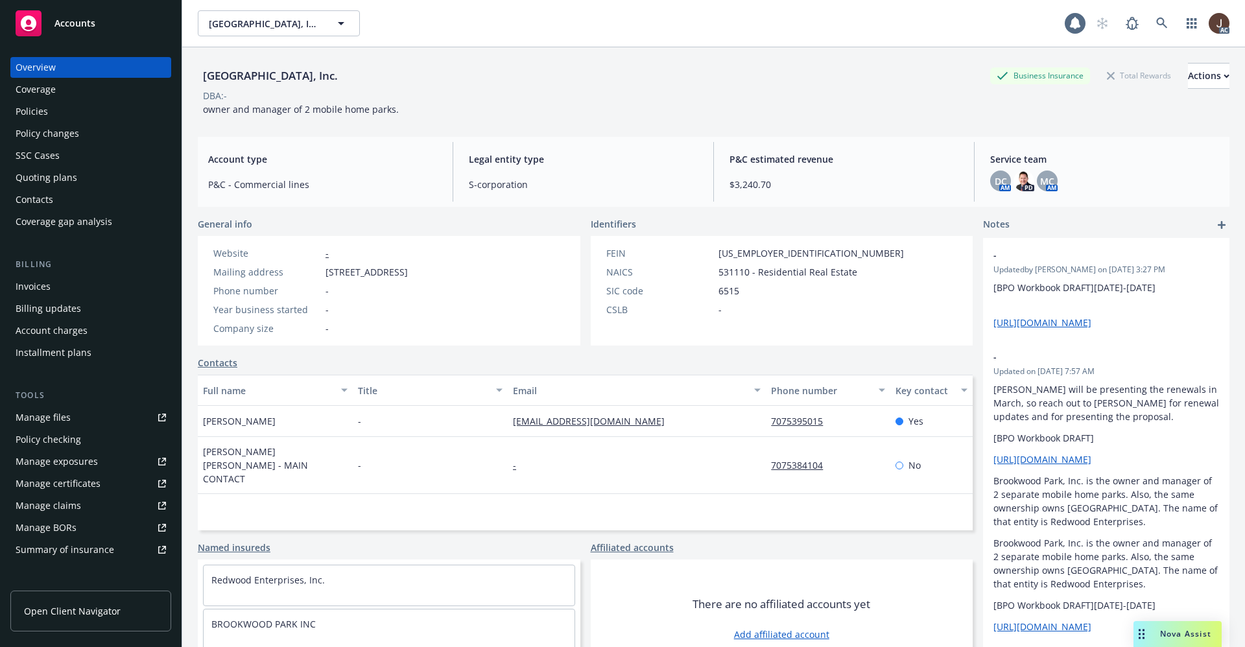
click at [37, 421] on div "Manage files" at bounding box center [43, 417] width 55 height 21
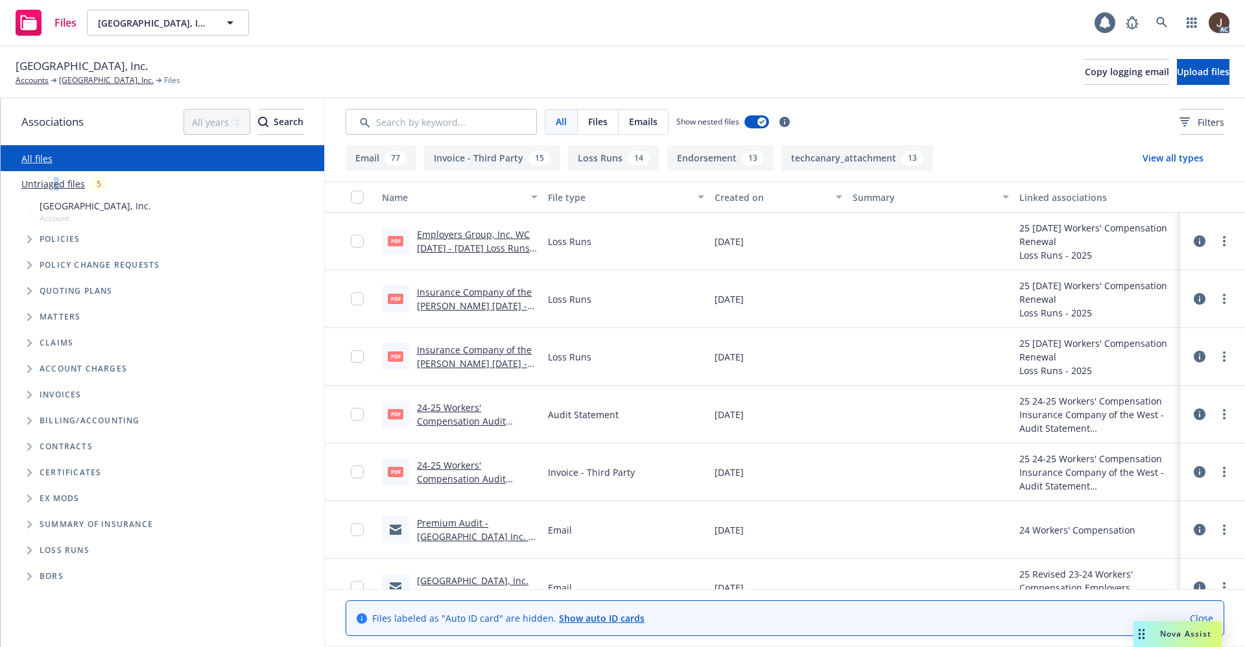
click at [55, 185] on link "Untriaged files" at bounding box center [53, 184] width 64 height 14
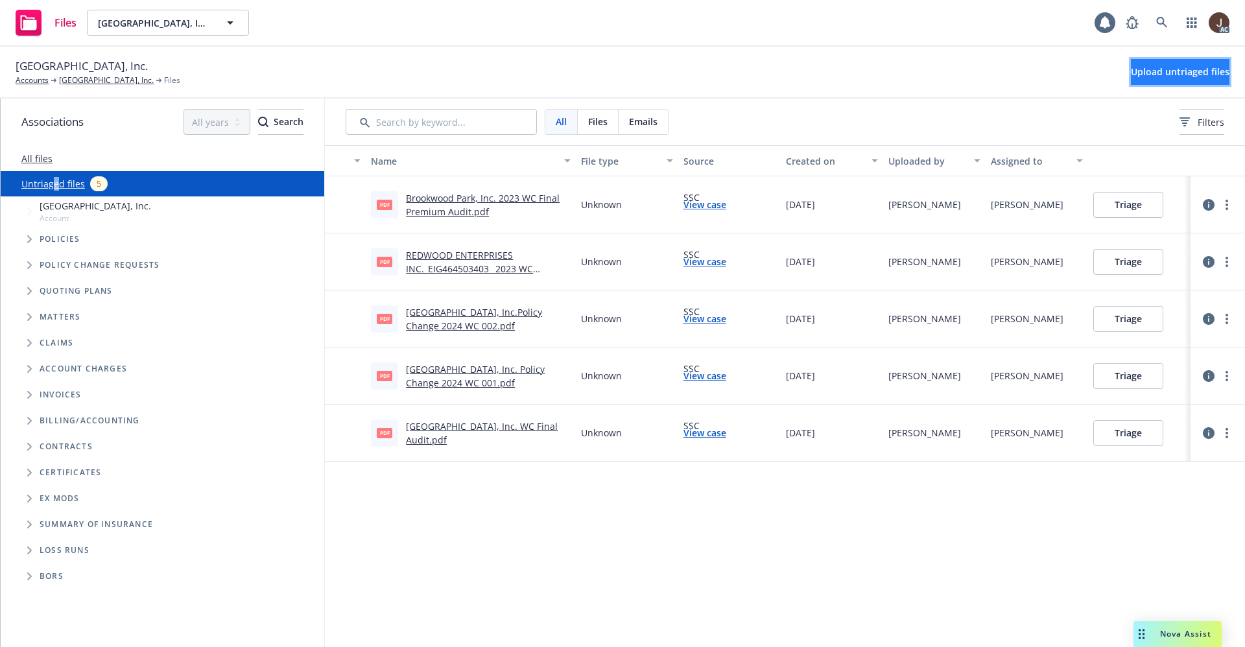
click at [1157, 73] on span "Upload untriaged files" at bounding box center [1180, 71] width 99 height 12
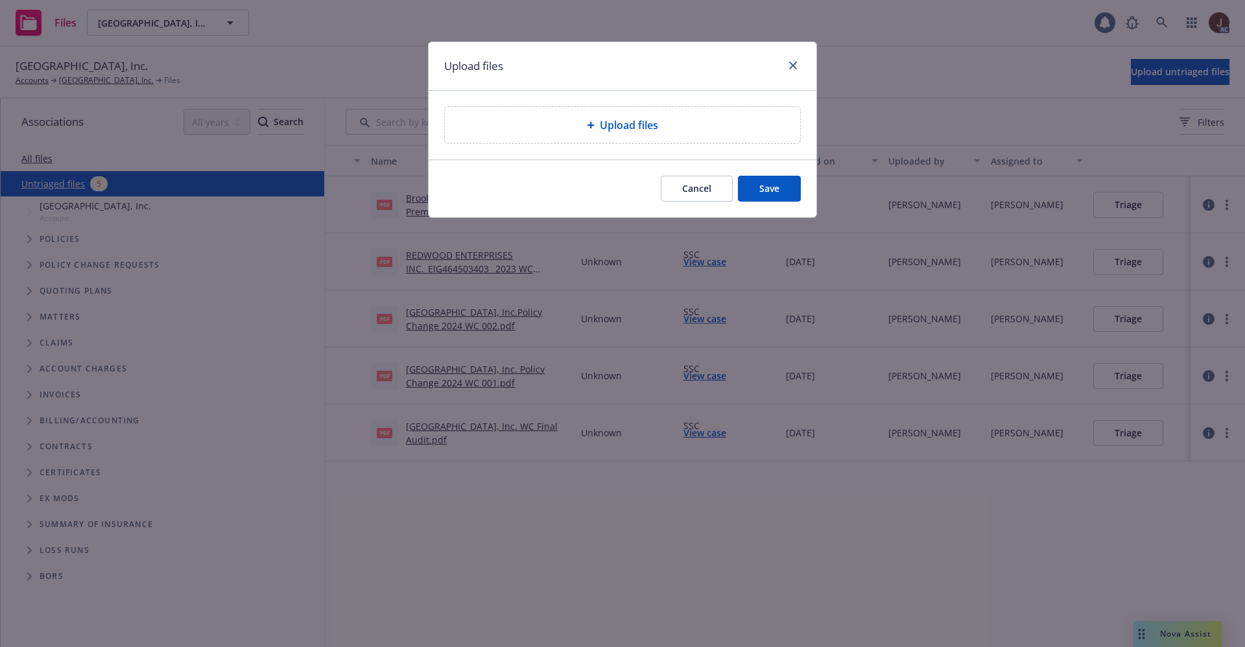
click at [613, 113] on div "Upload files" at bounding box center [622, 125] width 355 height 36
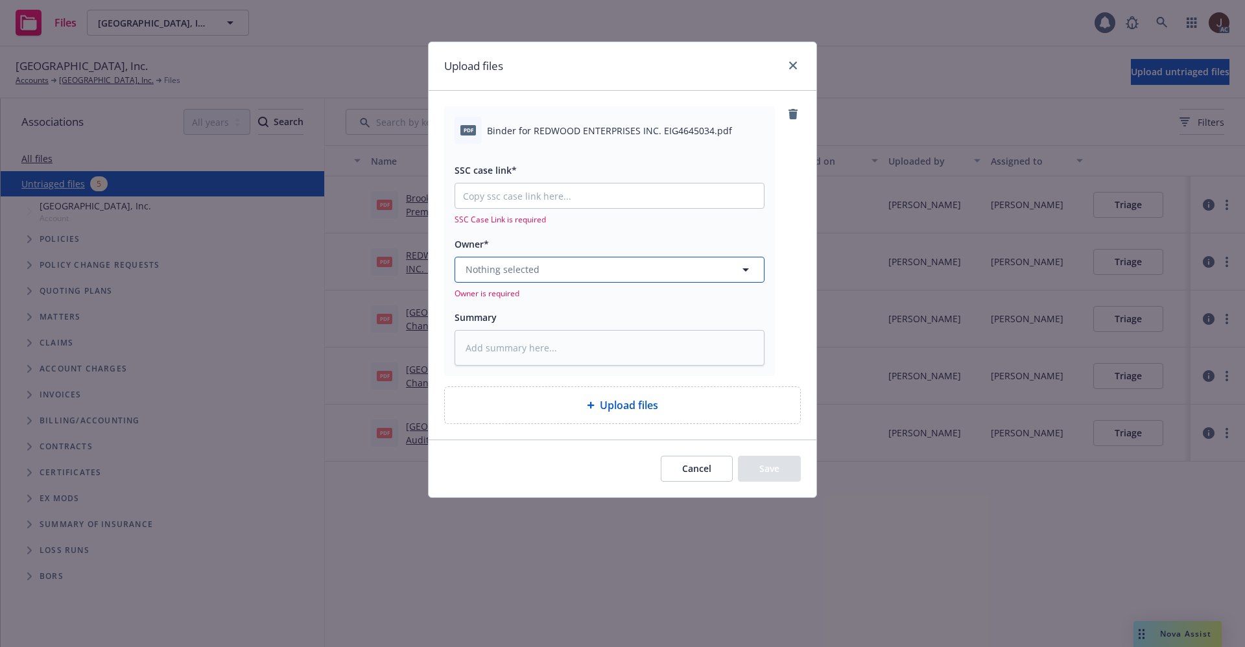
click at [587, 276] on button "Nothing selected" at bounding box center [610, 270] width 310 height 26
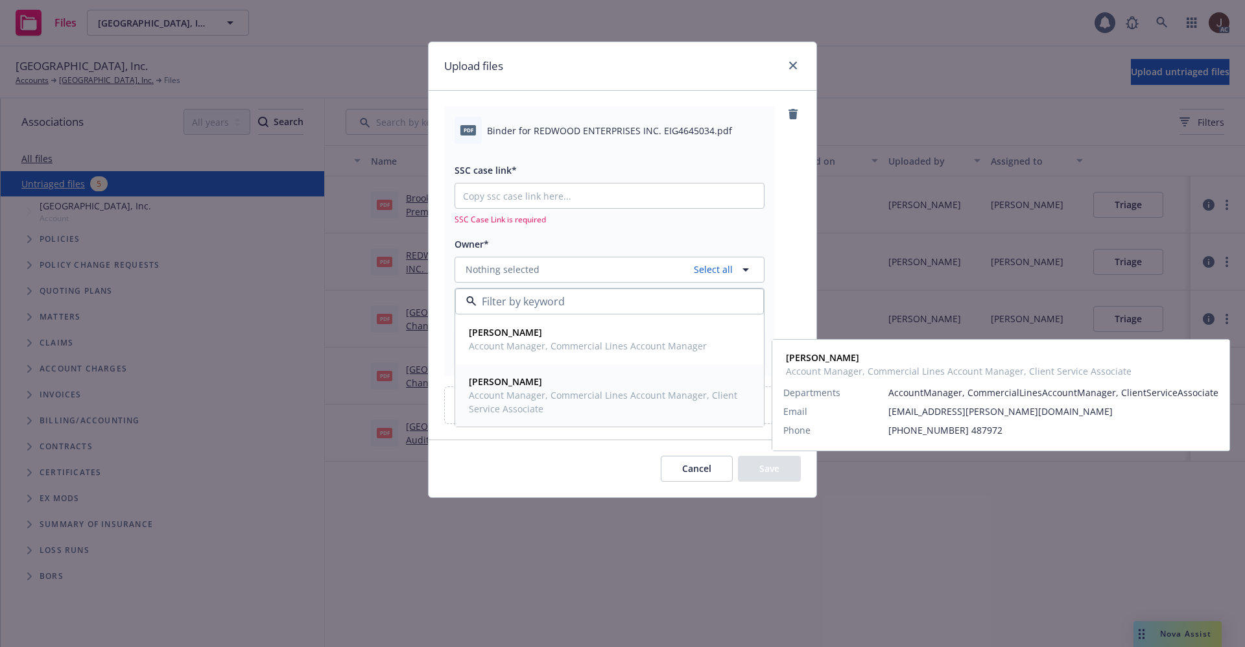
click at [536, 388] on span "[PERSON_NAME]" at bounding box center [608, 382] width 279 height 14
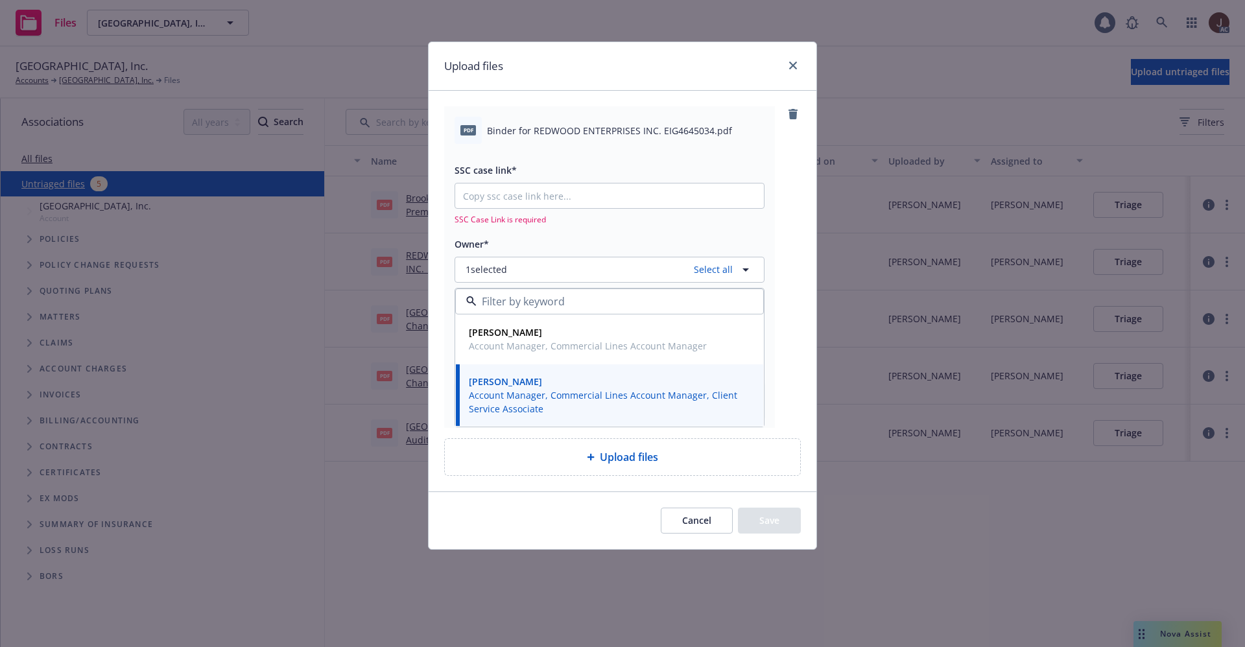
click at [765, 148] on div "pdf Binder for REDWOOD ENTERPRISES INC. EIG4645034.pdf SSC case link* SSC Case …" at bounding box center [609, 266] width 331 height 321
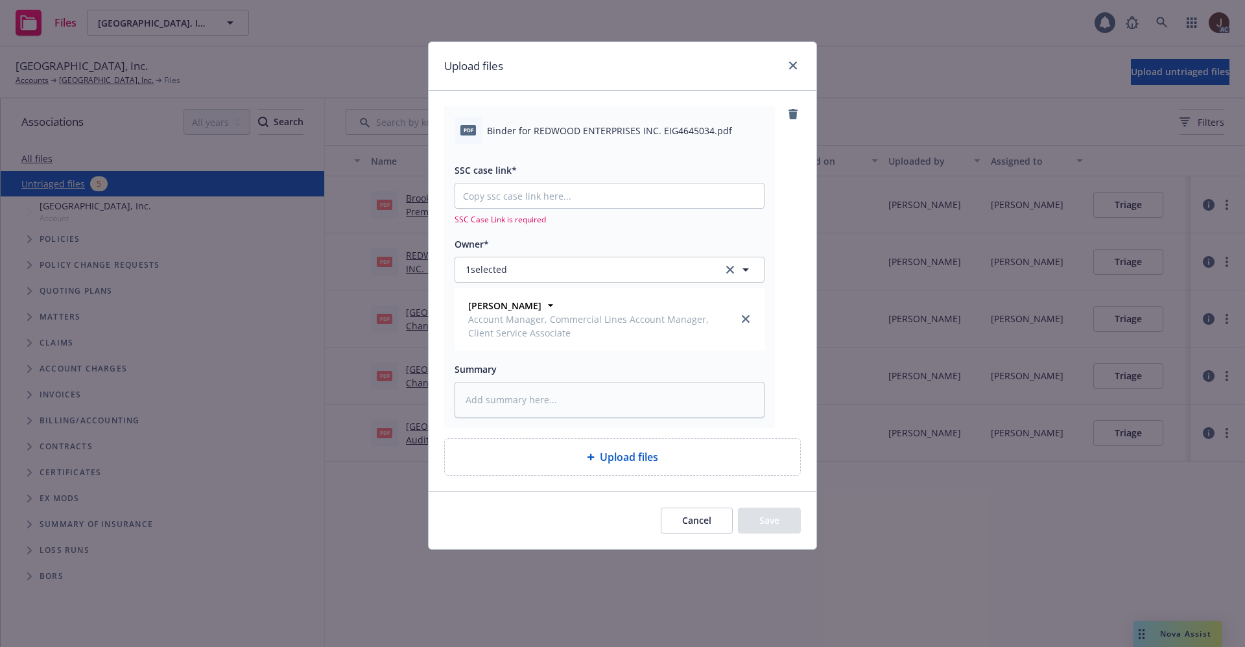
click at [591, 130] on span "Binder for REDWOOD ENTERPRISES INC. EIG4645034.pdf" at bounding box center [609, 131] width 245 height 14
copy div "Binder for REDWOOD ENTERPRISES INC. EIG4645034.pdf"
click at [545, 386] on textarea at bounding box center [610, 400] width 310 height 36
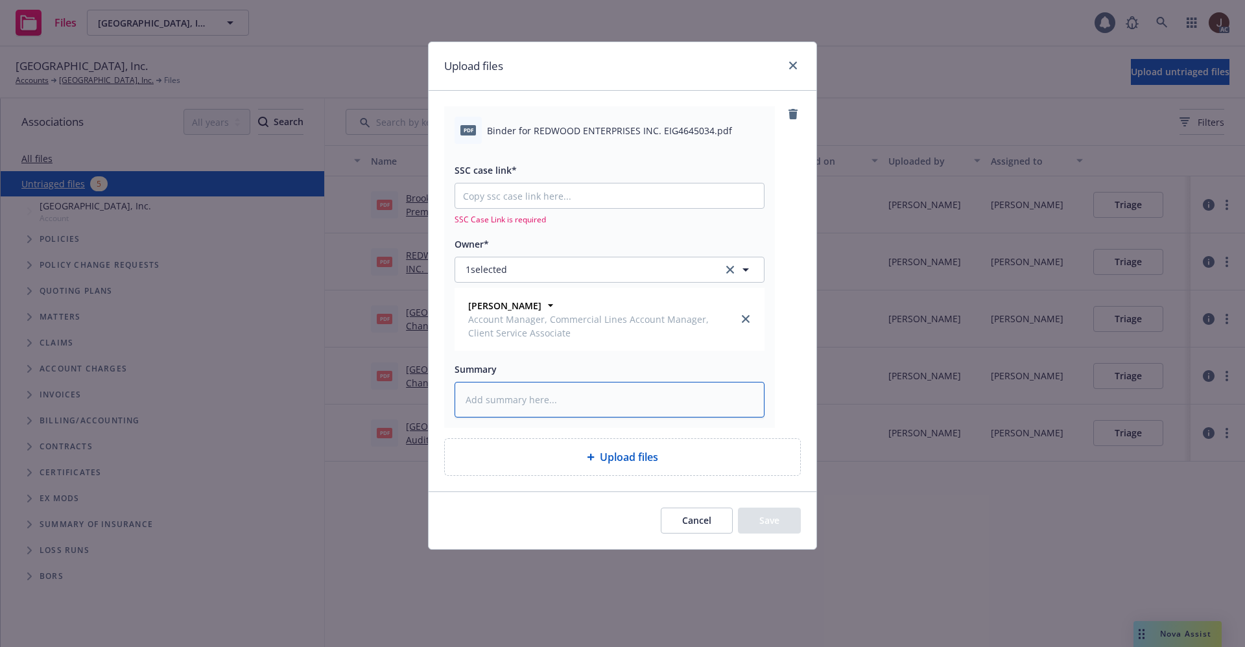
paste textarea "Binder for REDWOOD ENTERPRISES INC. EIG4645034.pdf"
type textarea "x"
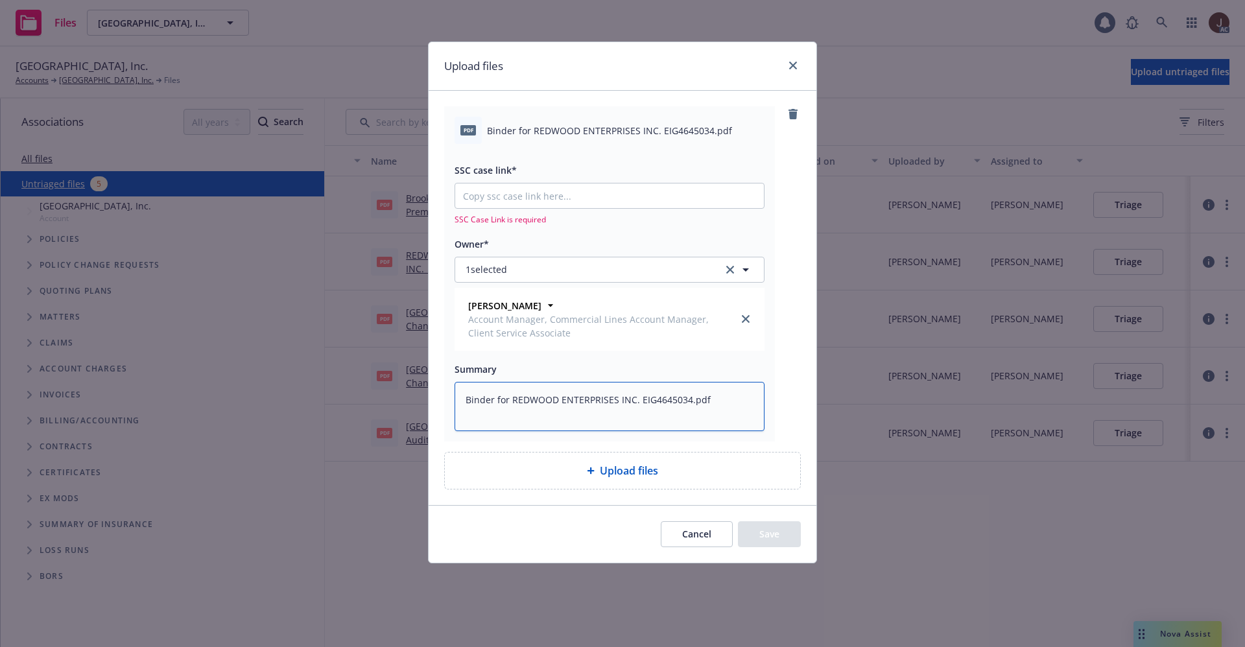
type textarea "Binder for REDWOOD ENTERPRISES INC. EIG4645034.pdf"
click at [785, 350] on div "pdf Binder for REDWOOD ENTERPRISES INC. EIG4645034.pdf SSC case link* SSC Case …" at bounding box center [622, 273] width 357 height 335
type textarea "x"
click at [506, 194] on input "SSC case link*" at bounding box center [609, 196] width 309 height 25
paste input "[URL][DOMAIN_NAME]"
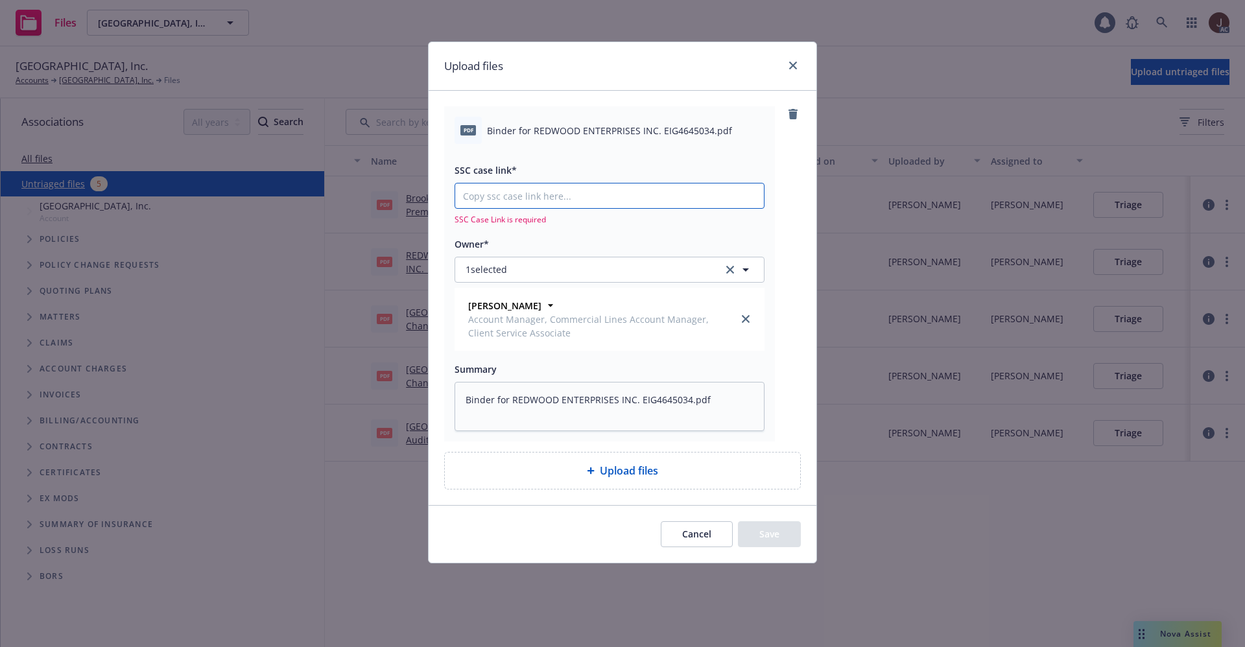
type input "[URL][DOMAIN_NAME]"
type textarea "x"
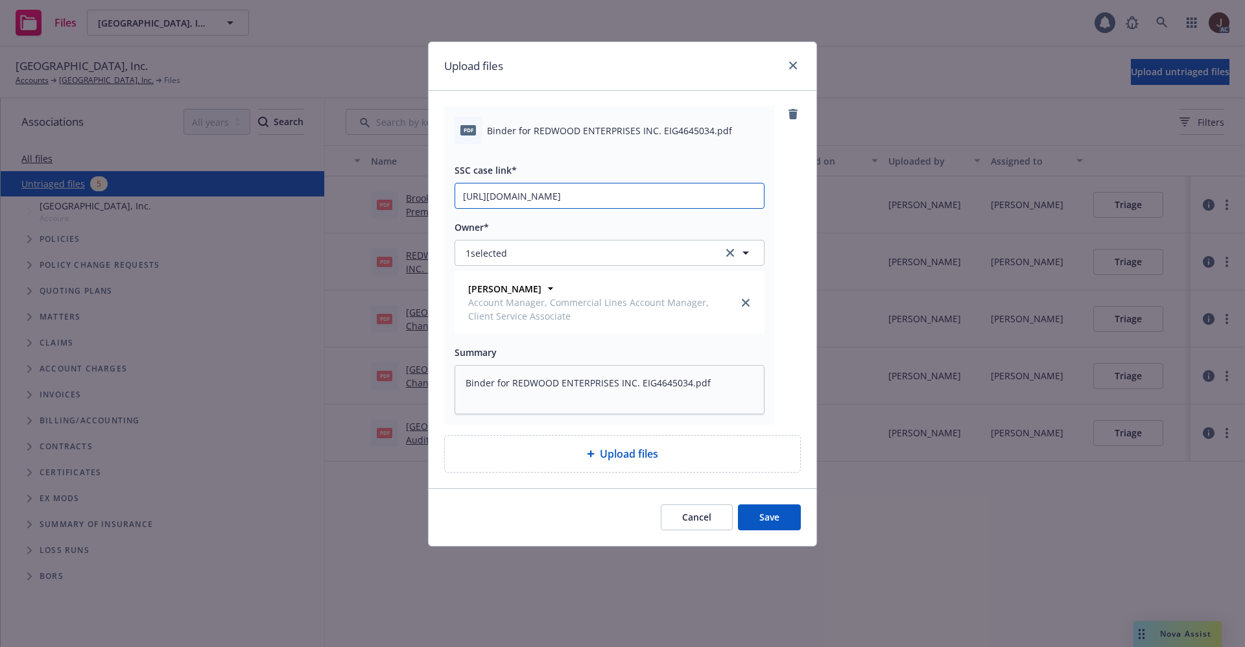
type input "[URL][DOMAIN_NAME]"
click at [774, 204] on div "pdf Binder for REDWOOD ENTERPRISES INC. EIG4645034.pdf SSC case link* [URL][DOM…" at bounding box center [609, 265] width 331 height 318
click at [772, 518] on button "Save" at bounding box center [769, 517] width 63 height 26
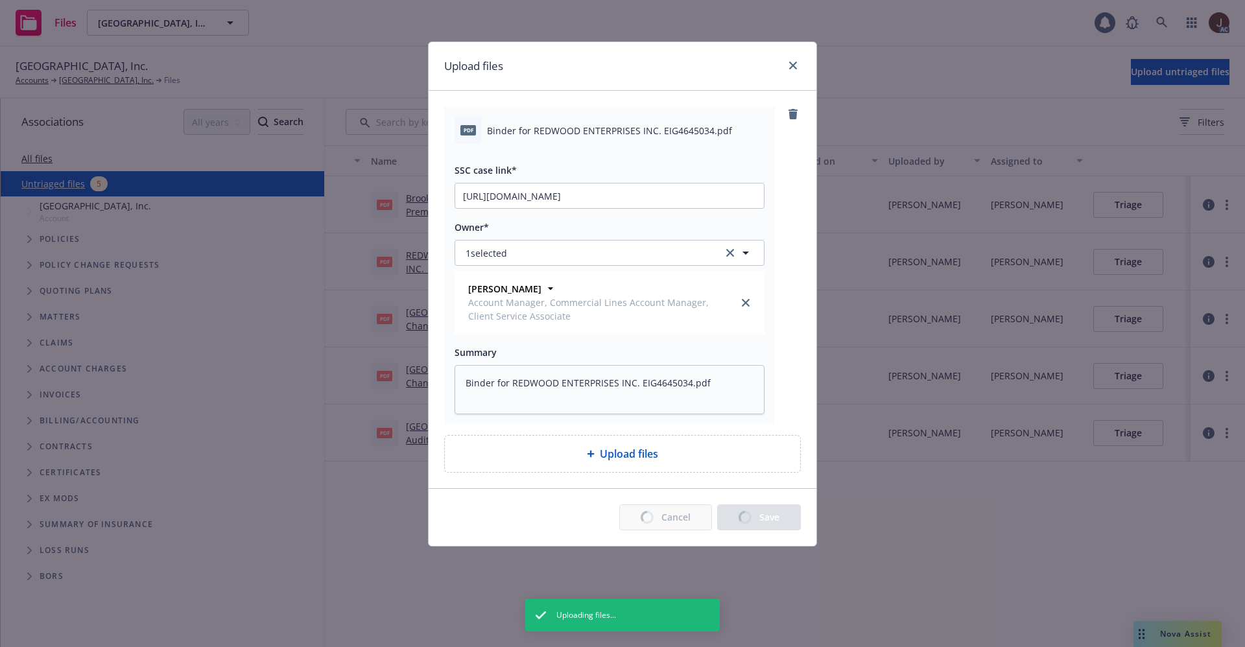
type textarea "x"
